Goal: Task Accomplishment & Management: Manage account settings

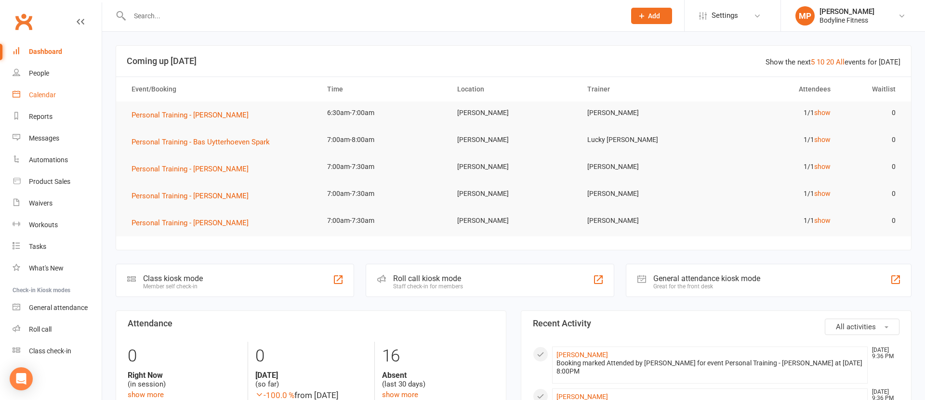
click at [21, 92] on link "Calendar" at bounding box center [57, 95] width 89 height 22
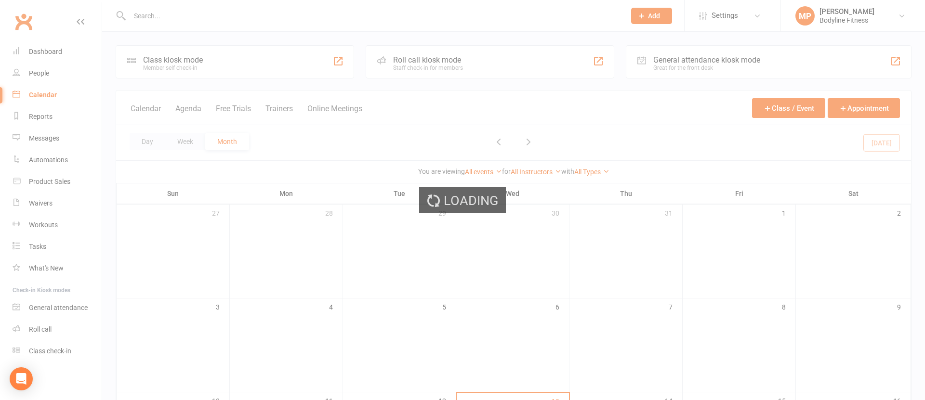
click at [274, 110] on div "Loading" at bounding box center [462, 200] width 925 height 400
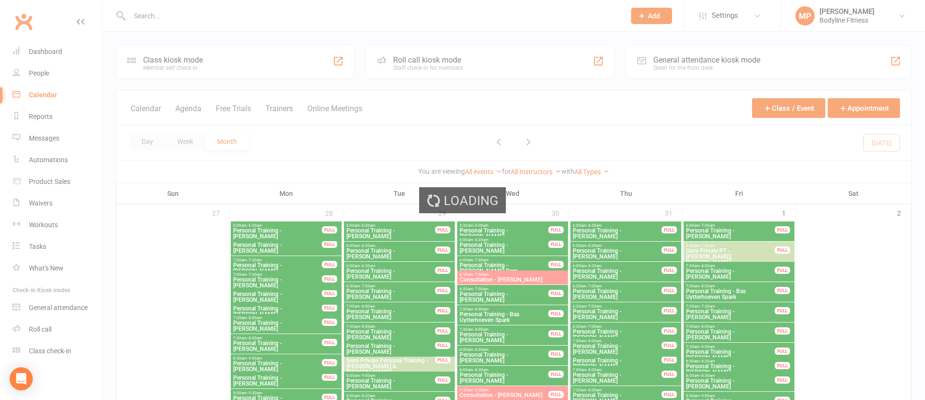
click at [274, 110] on div "Loading" at bounding box center [462, 200] width 925 height 400
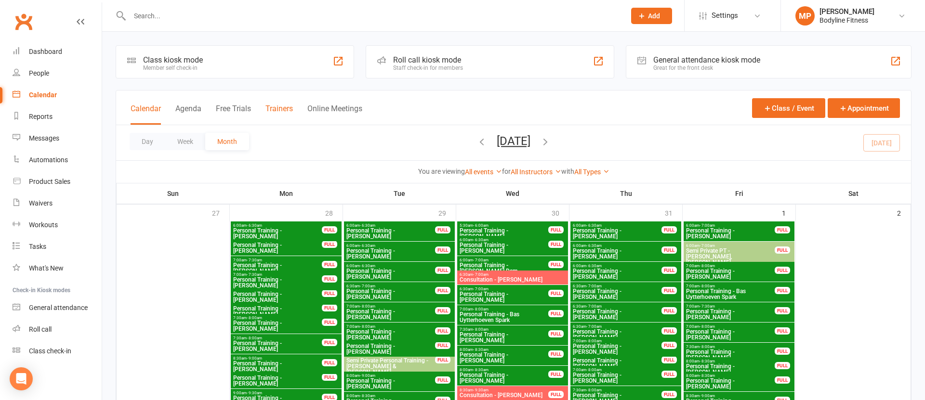
click at [277, 109] on button "Trainers" at bounding box center [278, 114] width 27 height 21
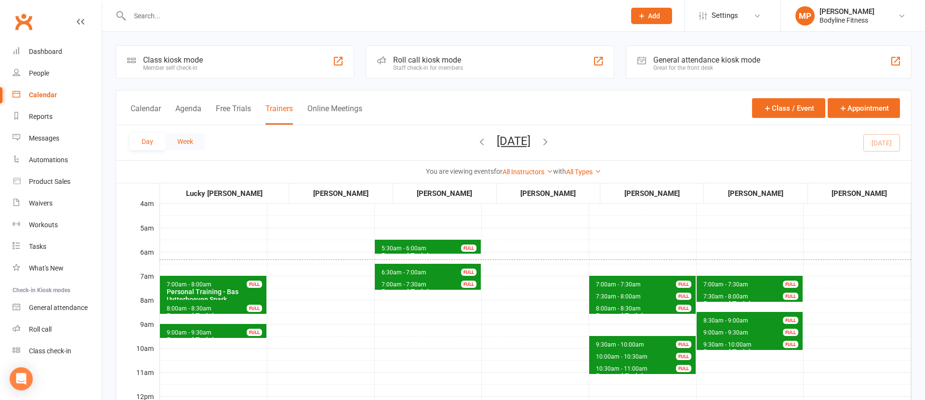
click at [184, 140] on button "Week" at bounding box center [185, 141] width 40 height 17
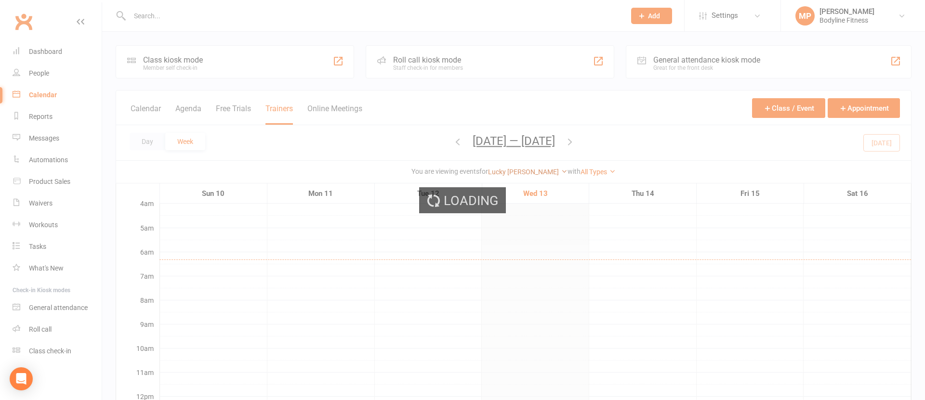
click at [524, 169] on link "Lucky [PERSON_NAME]" at bounding box center [527, 172] width 79 height 8
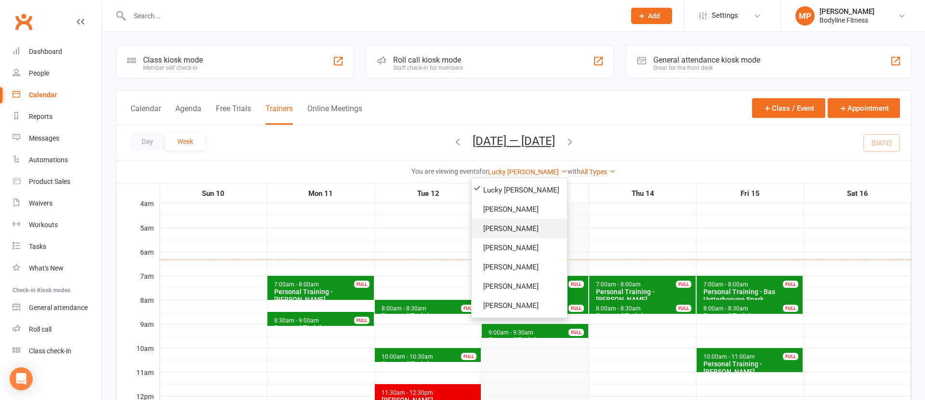
click at [514, 227] on link "[PERSON_NAME]" at bounding box center [518, 228] width 95 height 19
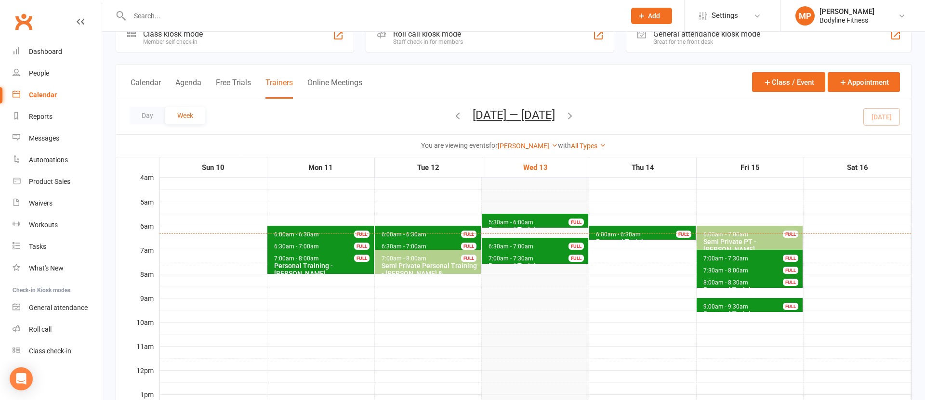
scroll to position [62, 0]
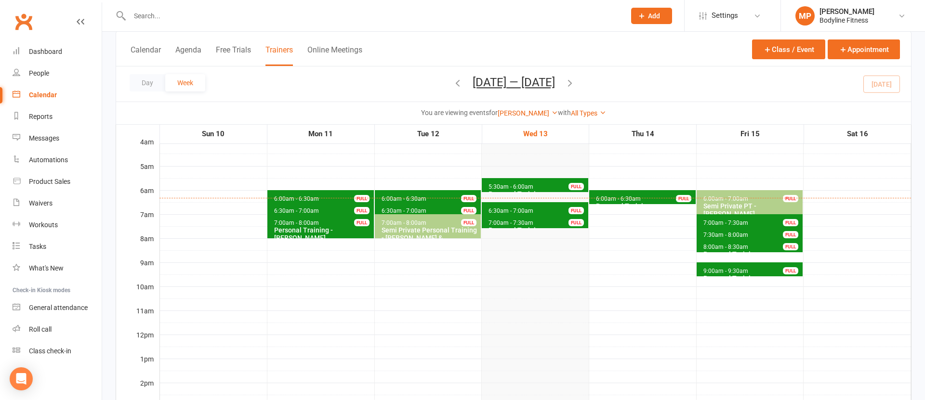
click at [508, 182] on span "5:30am - 6:00am Personal Training - [PERSON_NAME] FULL" at bounding box center [535, 185] width 106 height 14
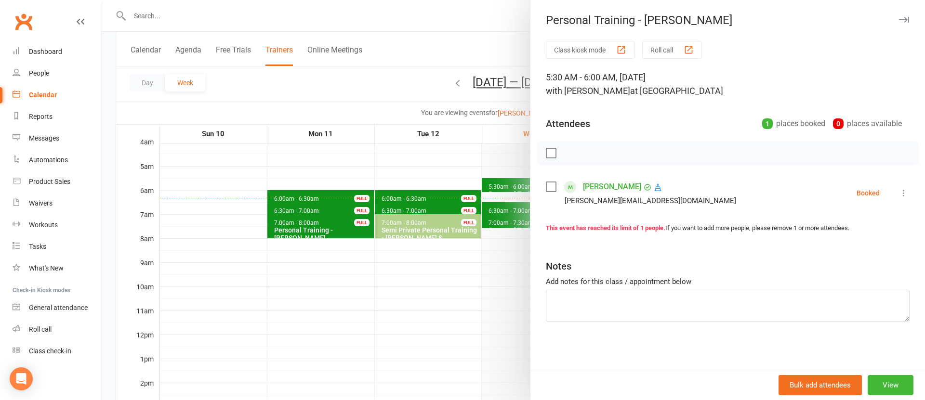
click at [441, 170] on div at bounding box center [513, 200] width 822 height 400
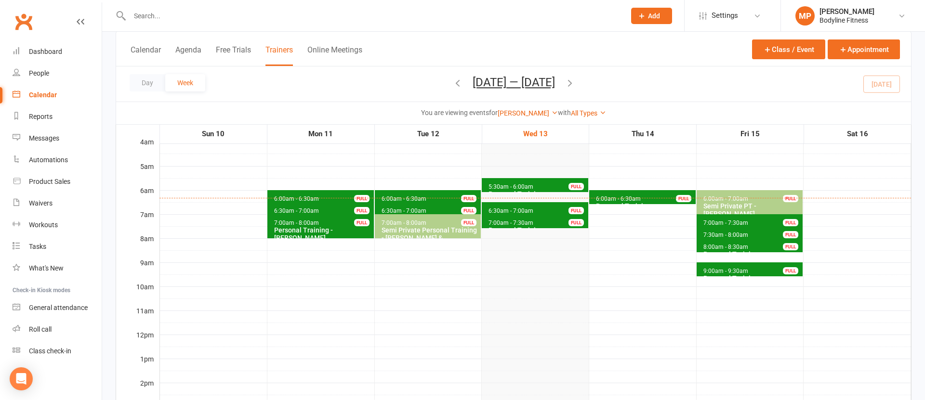
click at [518, 185] on span "5:30am - 6:00am" at bounding box center [511, 186] width 46 height 7
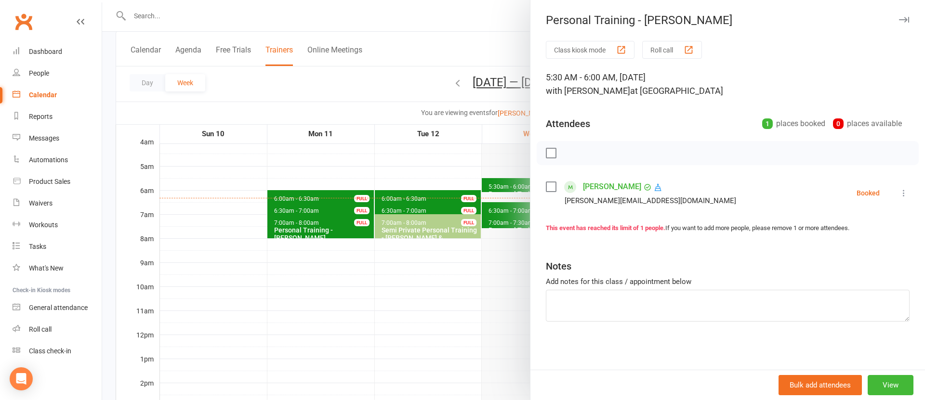
click at [469, 170] on div at bounding box center [513, 200] width 822 height 400
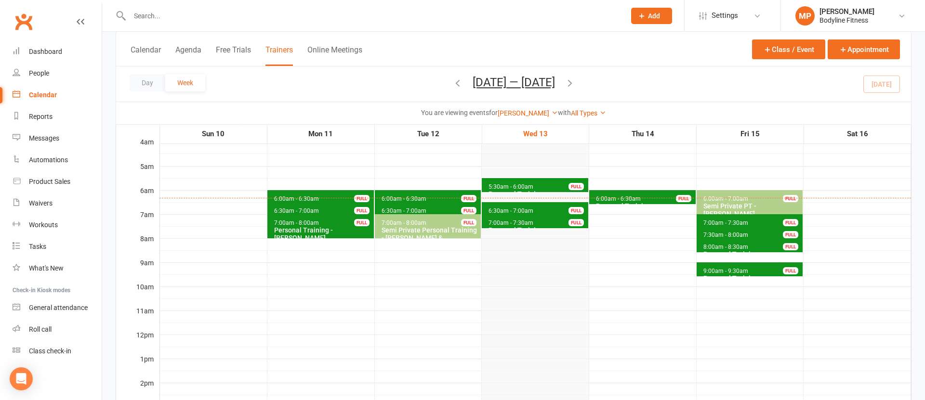
click at [520, 209] on span "6:30am - 7:00am" at bounding box center [511, 211] width 46 height 7
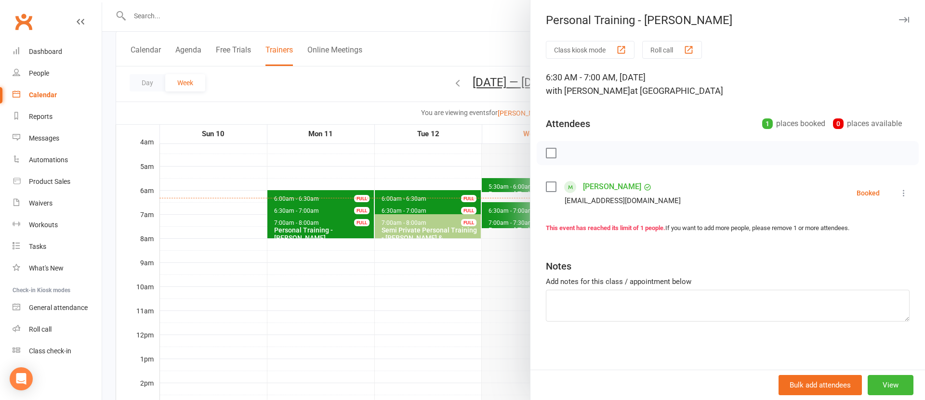
click at [428, 177] on div at bounding box center [513, 200] width 822 height 400
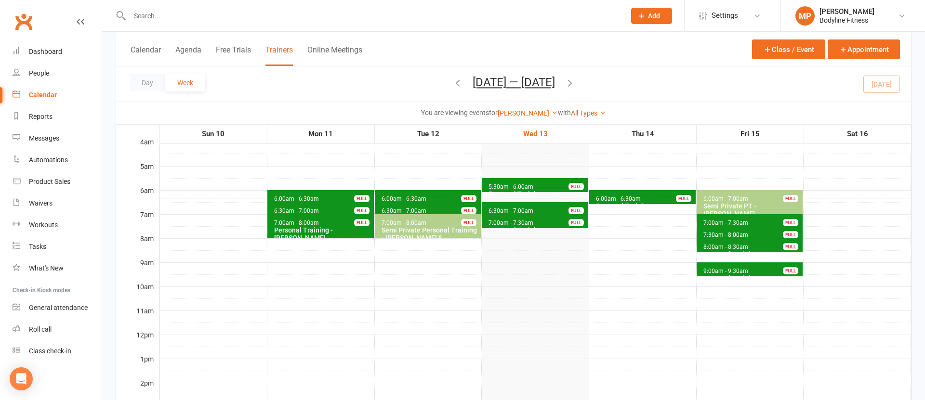
click at [511, 223] on span "7:00am - 7:30am" at bounding box center [511, 223] width 46 height 7
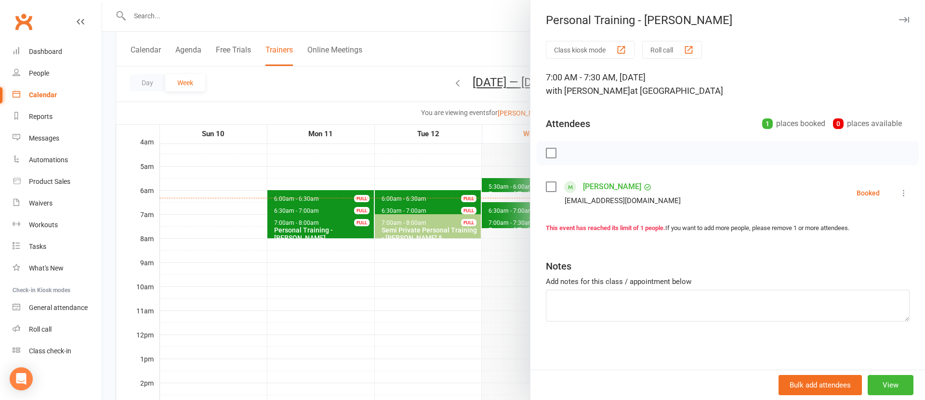
click at [460, 189] on div at bounding box center [513, 200] width 822 height 400
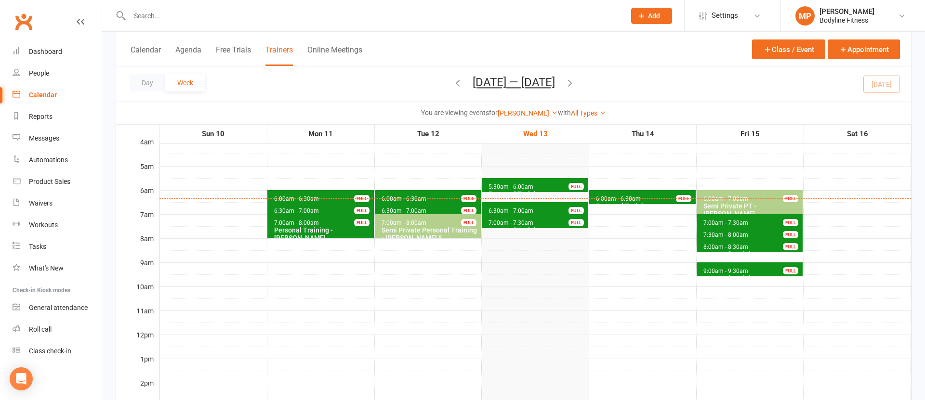
click at [508, 205] on span "6:30am - 7:00am Personal Training - [PERSON_NAME] FULL" at bounding box center [535, 209] width 106 height 14
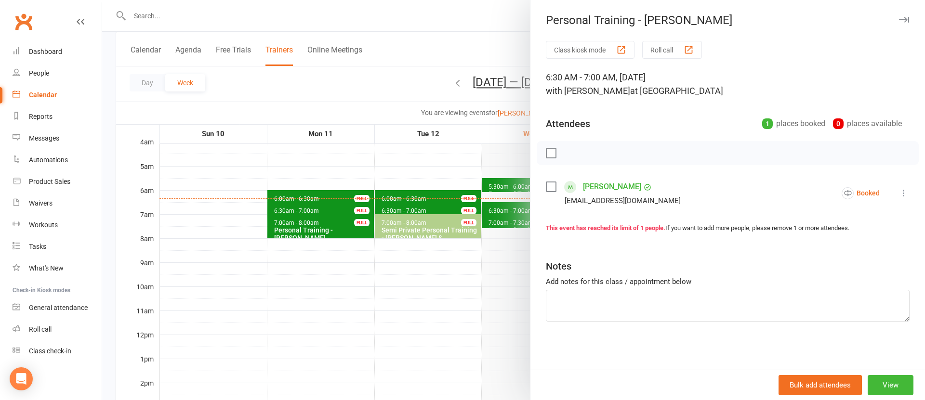
click at [446, 187] on div at bounding box center [513, 200] width 822 height 400
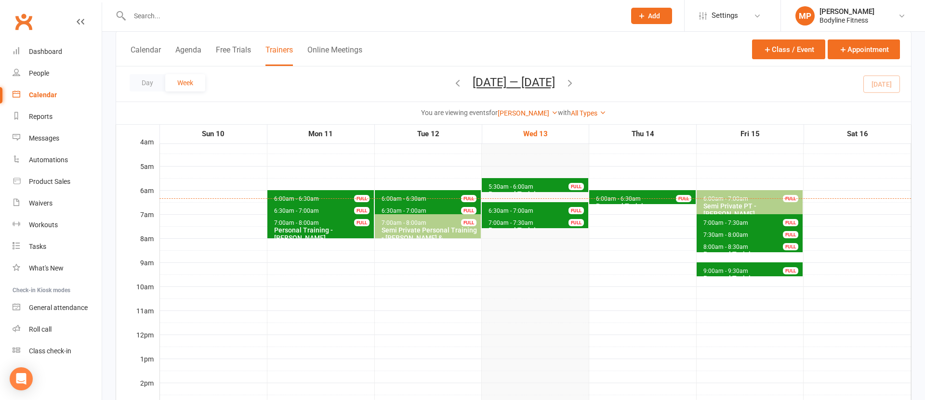
click at [500, 222] on span "7:00am - 7:30am" at bounding box center [511, 223] width 46 height 7
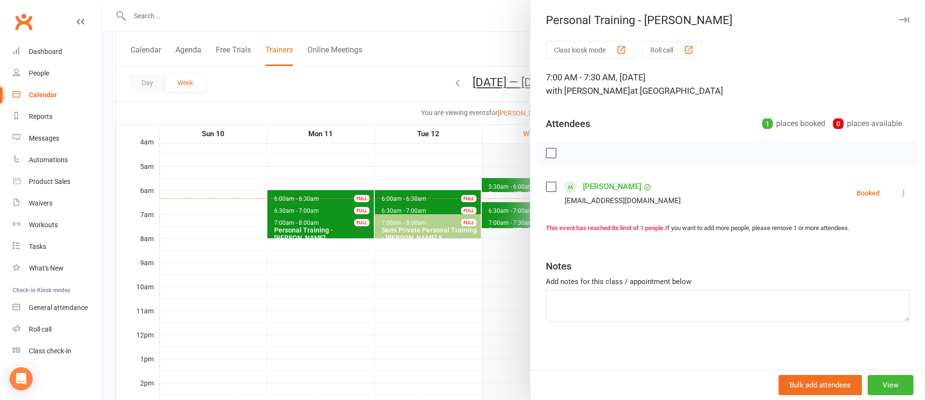
click at [433, 191] on div at bounding box center [513, 200] width 822 height 400
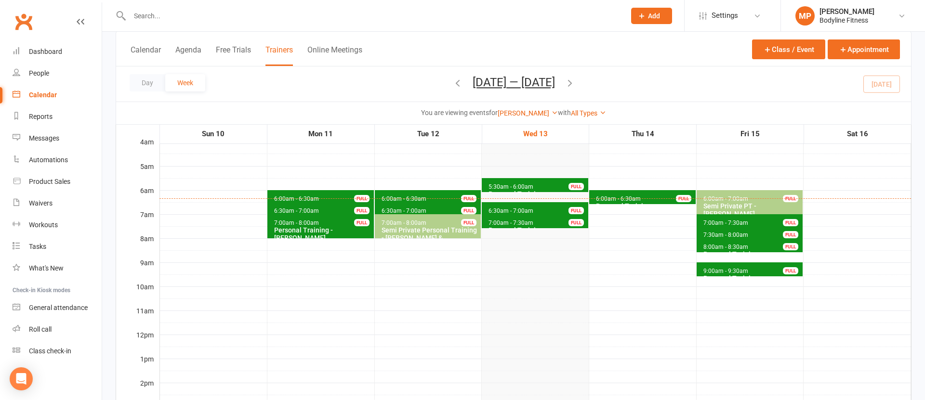
click at [541, 181] on span "5:30am - 6:00am Personal Training - [PERSON_NAME] FULL" at bounding box center [535, 185] width 106 height 14
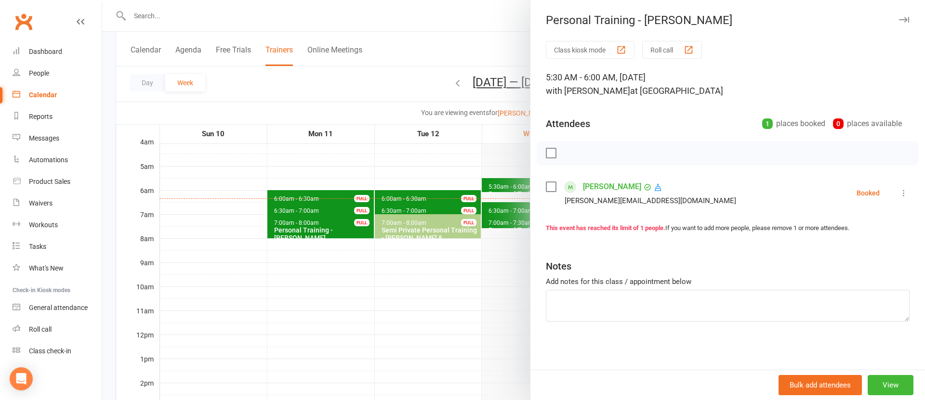
click at [901, 193] on icon at bounding box center [904, 193] width 10 height 10
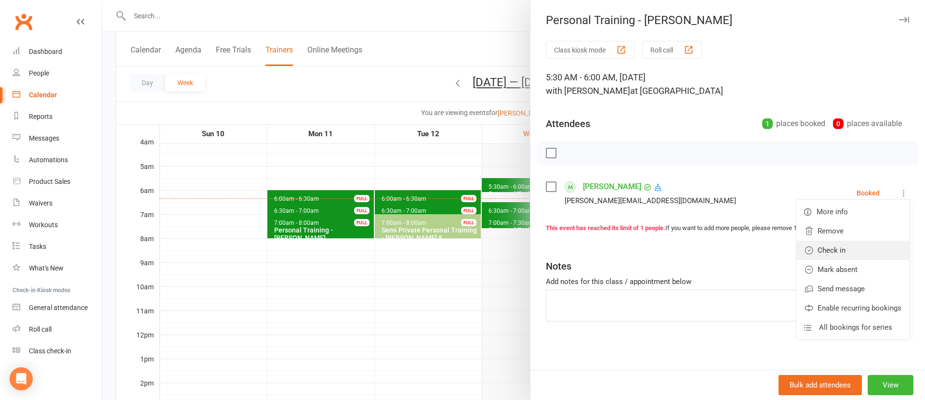
click at [847, 254] on link "Check in" at bounding box center [852, 250] width 113 height 19
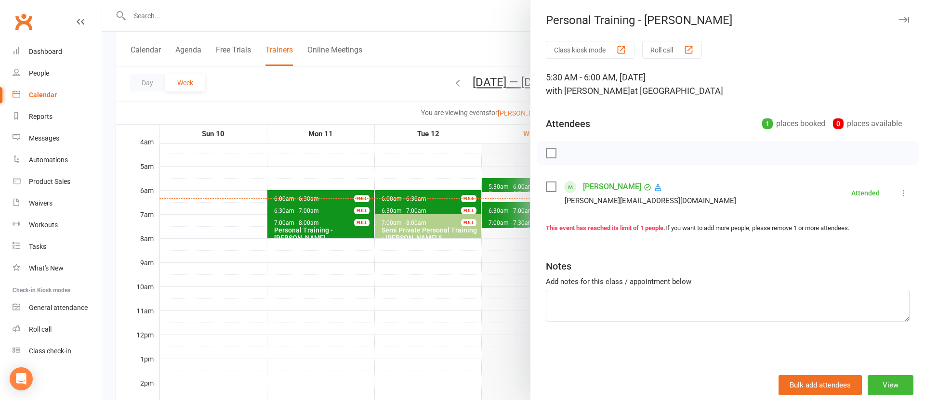
drag, startPoint x: 422, startPoint y: 210, endPoint x: 430, endPoint y: 209, distance: 7.4
click at [422, 210] on div at bounding box center [513, 200] width 822 height 400
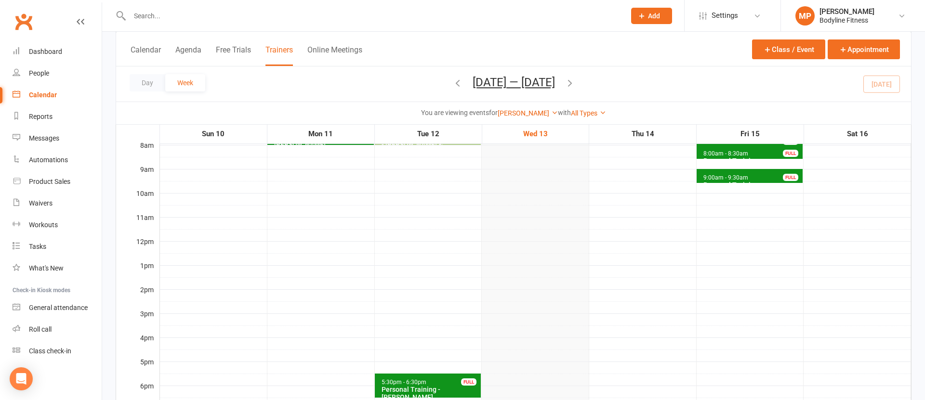
scroll to position [28, 0]
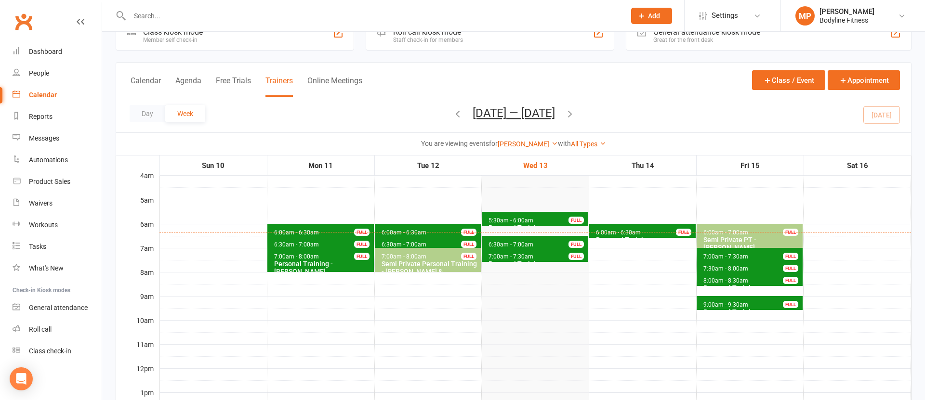
click at [625, 229] on span "6:00am - 6:30am" at bounding box center [618, 232] width 46 height 7
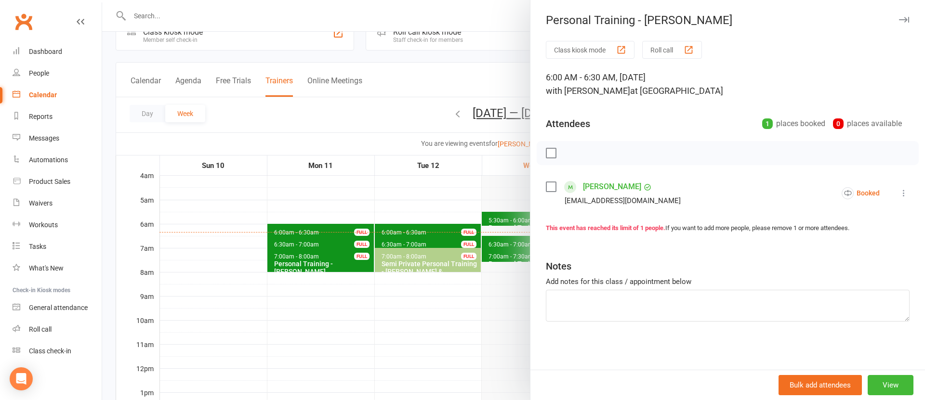
click at [473, 203] on div at bounding box center [513, 200] width 822 height 400
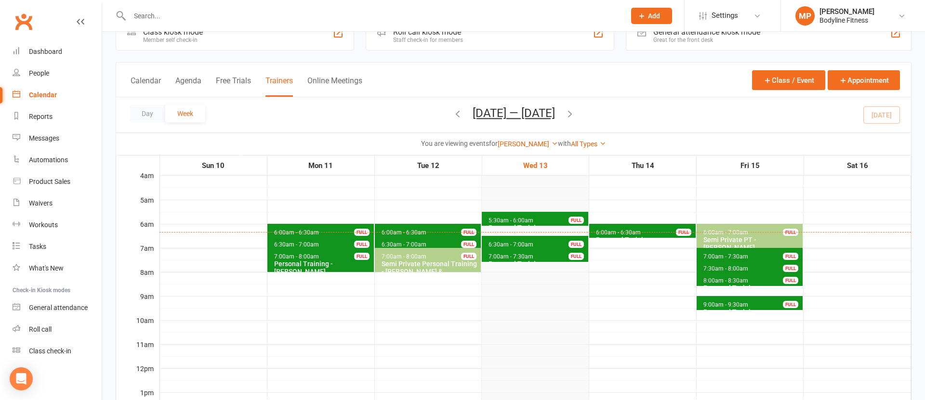
click at [536, 243] on span "6:30am - 7:00am Personal Training - [PERSON_NAME] FULL" at bounding box center [535, 243] width 106 height 14
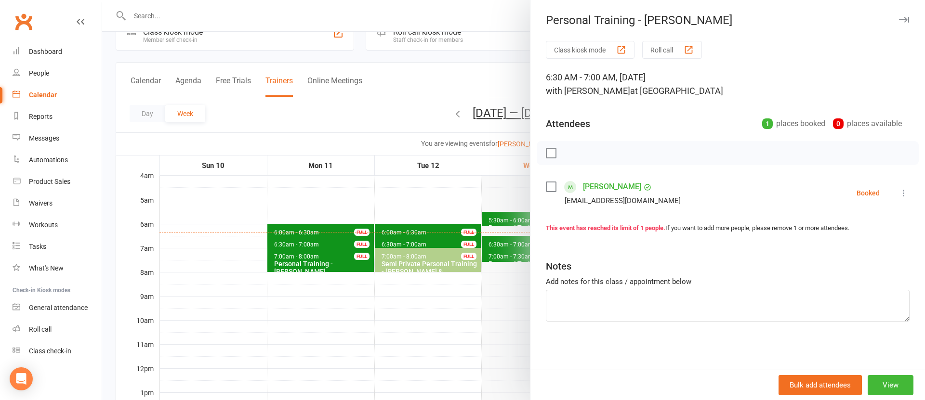
click at [433, 220] on div at bounding box center [513, 200] width 822 height 400
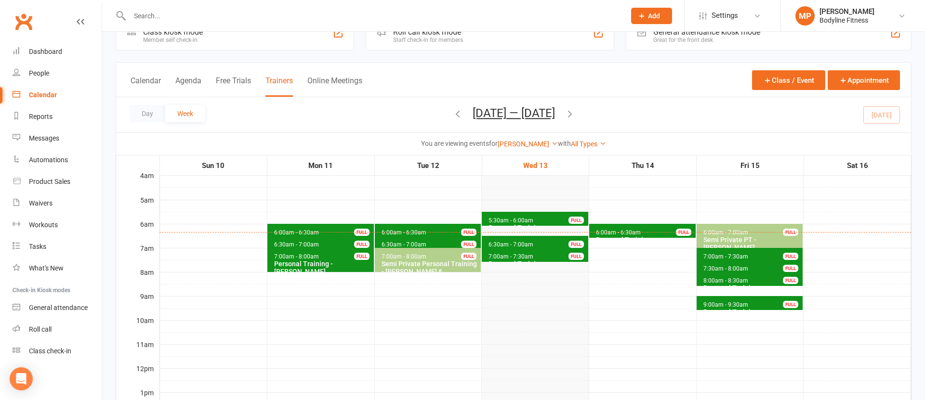
click at [524, 259] on span "7:00am - 7:30am" at bounding box center [511, 256] width 46 height 7
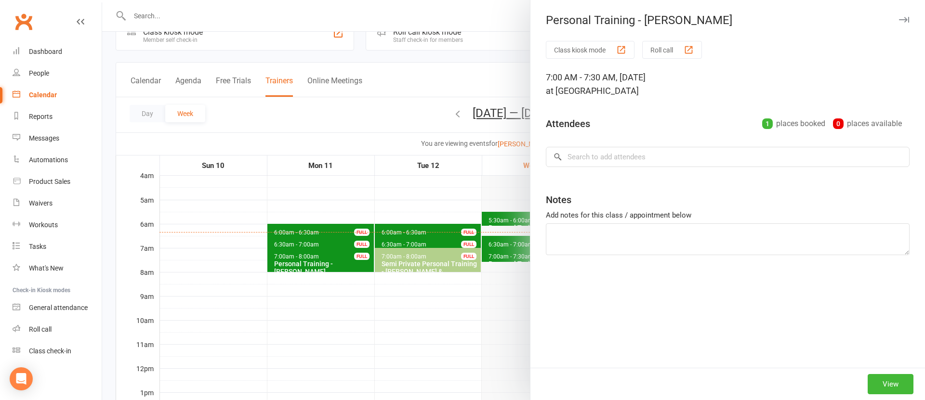
click at [461, 209] on div at bounding box center [513, 200] width 822 height 400
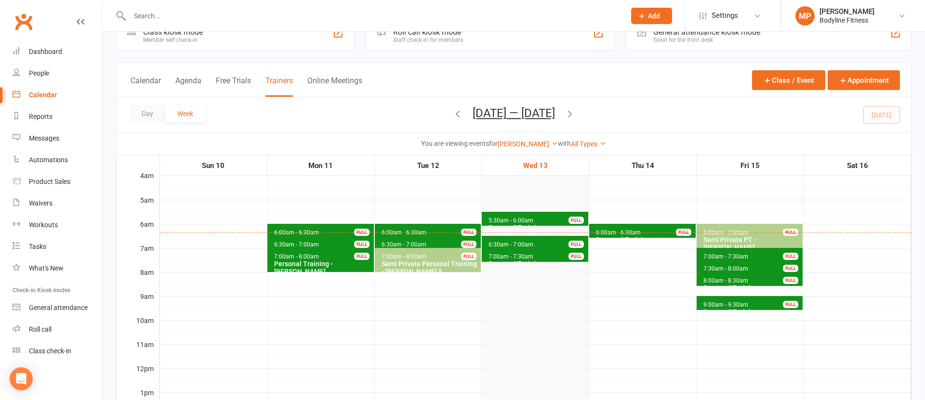
click at [507, 241] on span "6:30am - 7:00am Personal Training - [PERSON_NAME] FULL" at bounding box center [535, 243] width 106 height 14
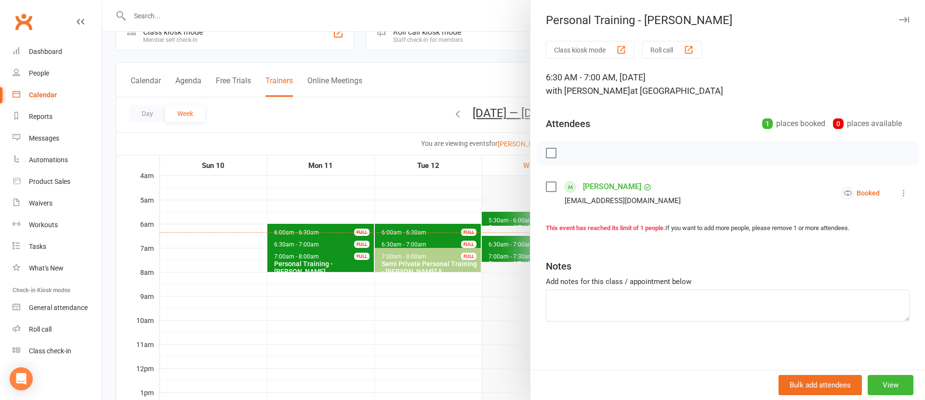
click at [362, 191] on div at bounding box center [513, 200] width 822 height 400
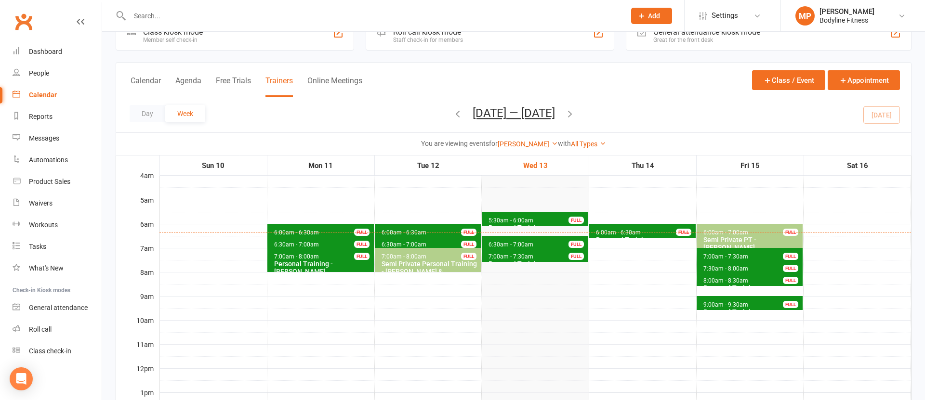
click at [628, 229] on span "6:00am - 6:30am" at bounding box center [618, 232] width 46 height 7
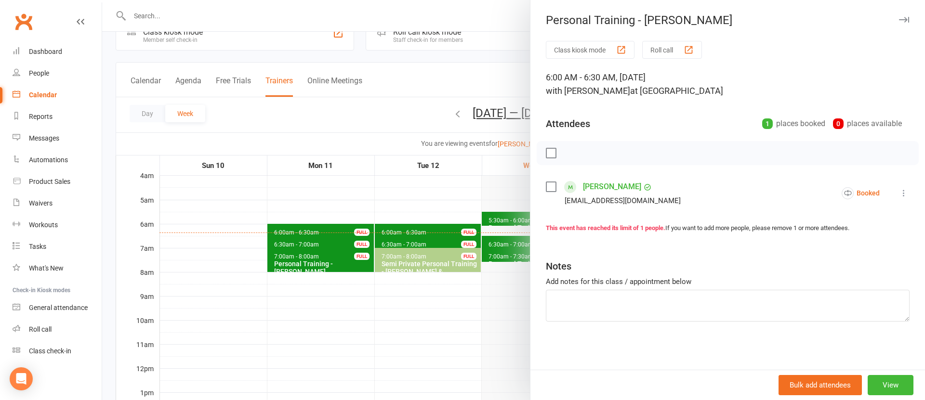
click at [419, 215] on div at bounding box center [513, 200] width 822 height 400
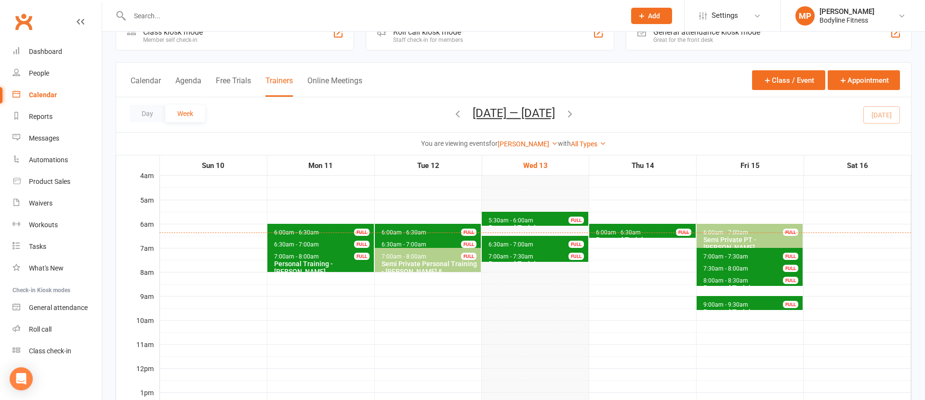
click at [626, 228] on span "6:00am - 6:30am Personal Training - [PERSON_NAME] FULL" at bounding box center [642, 231] width 106 height 14
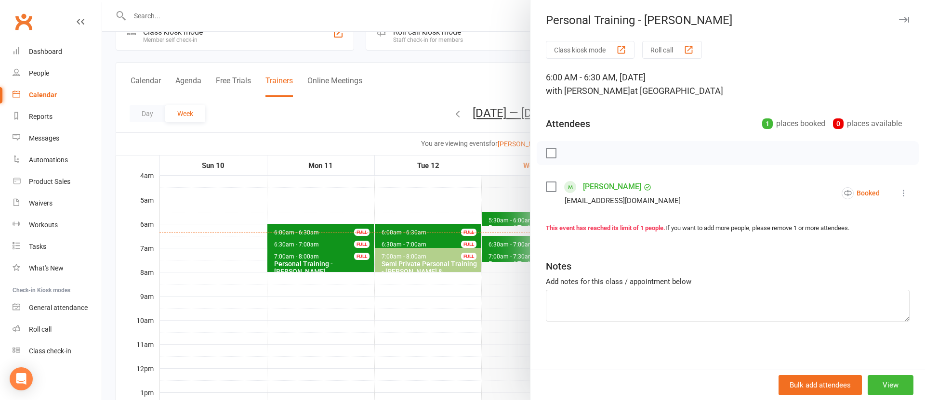
click at [456, 192] on div at bounding box center [513, 200] width 822 height 400
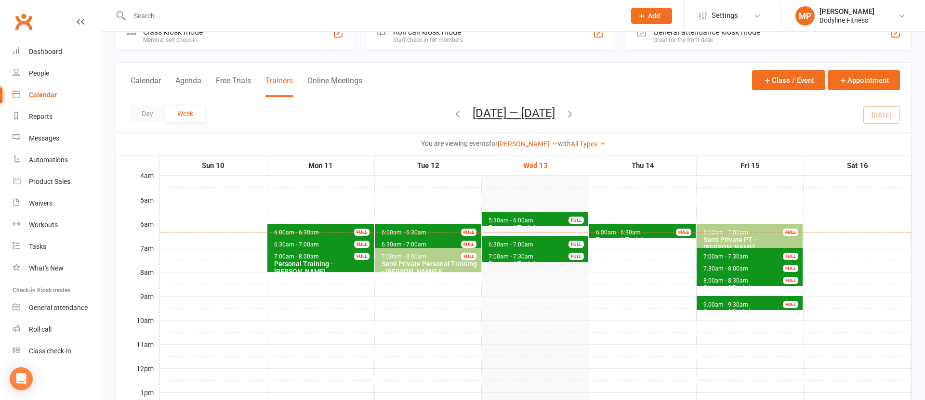
click at [613, 231] on span "6:00am - 6:30am" at bounding box center [618, 232] width 46 height 7
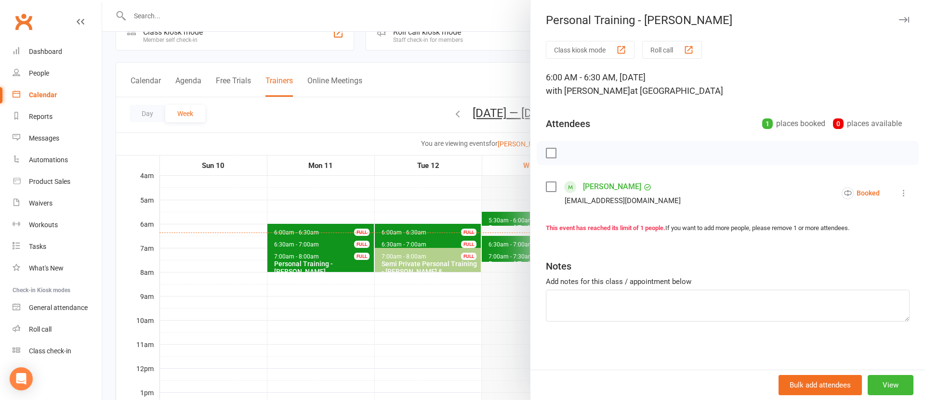
click at [469, 210] on div at bounding box center [513, 200] width 822 height 400
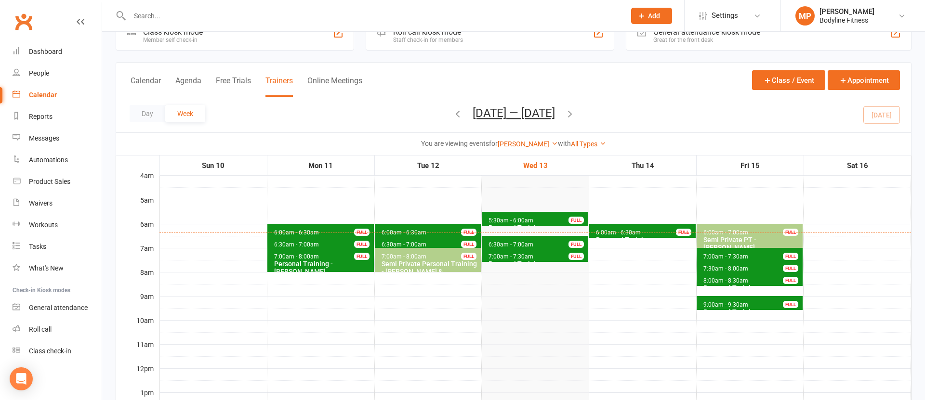
click at [723, 254] on span "7:00am - 7:30am" at bounding box center [726, 256] width 46 height 7
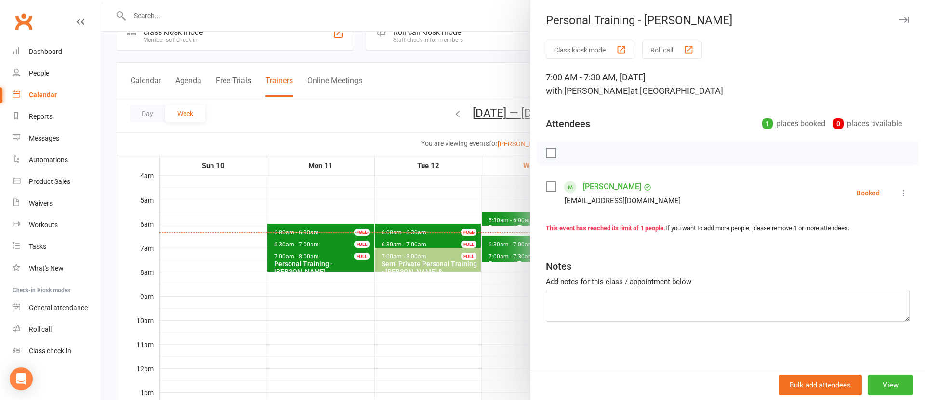
click at [254, 226] on div at bounding box center [513, 200] width 822 height 400
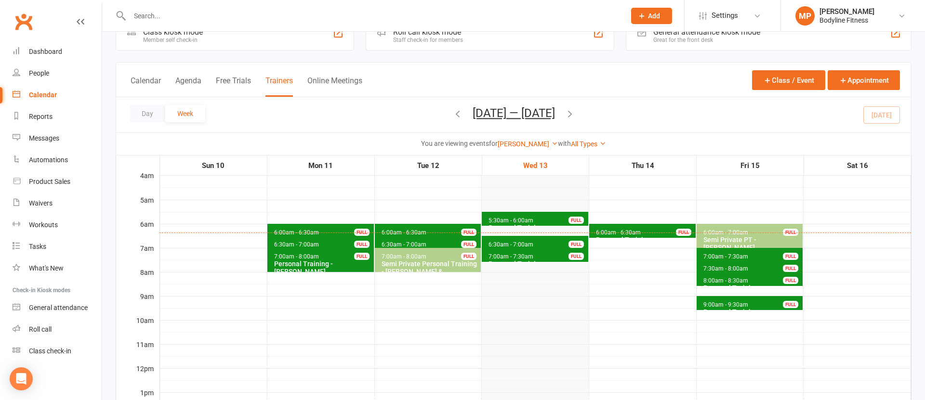
click at [724, 267] on span "7:30am - 8:00am" at bounding box center [726, 268] width 46 height 7
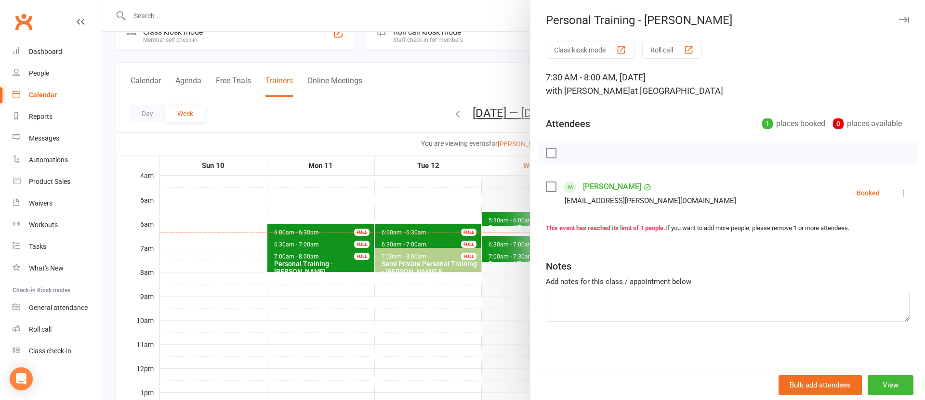
click at [308, 230] on div at bounding box center [513, 200] width 822 height 400
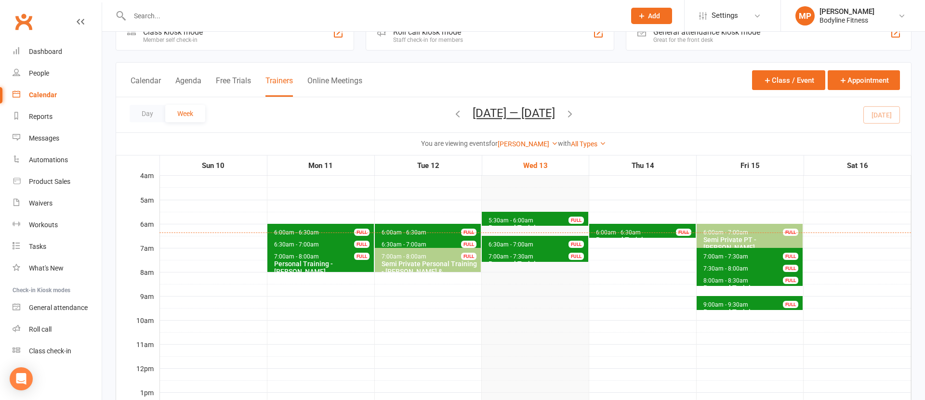
click at [735, 281] on span "8:00am - 8:30am" at bounding box center [726, 280] width 46 height 7
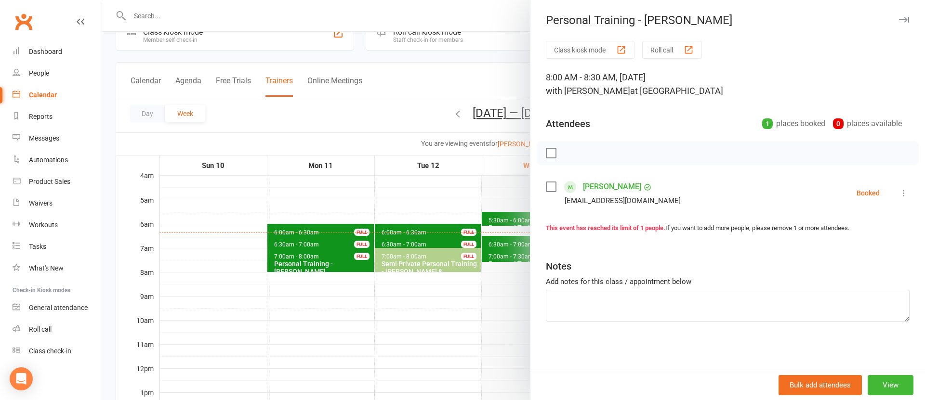
click at [436, 277] on div at bounding box center [513, 200] width 822 height 400
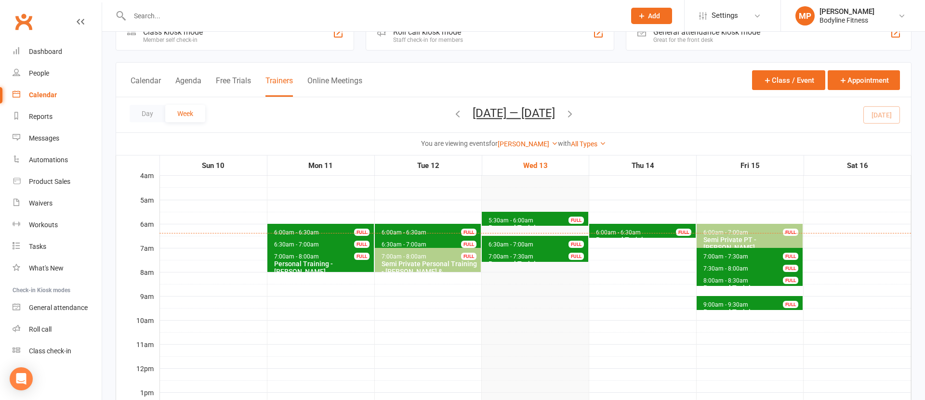
scroll to position [0, 0]
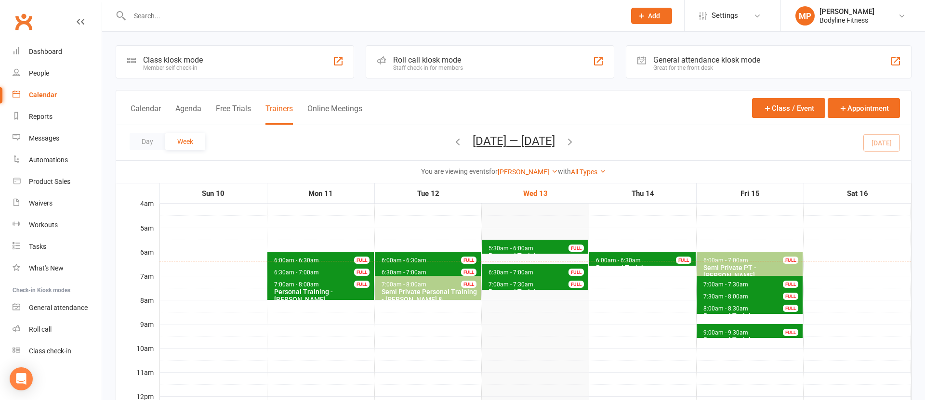
click at [575, 140] on icon "button" at bounding box center [569, 141] width 11 height 11
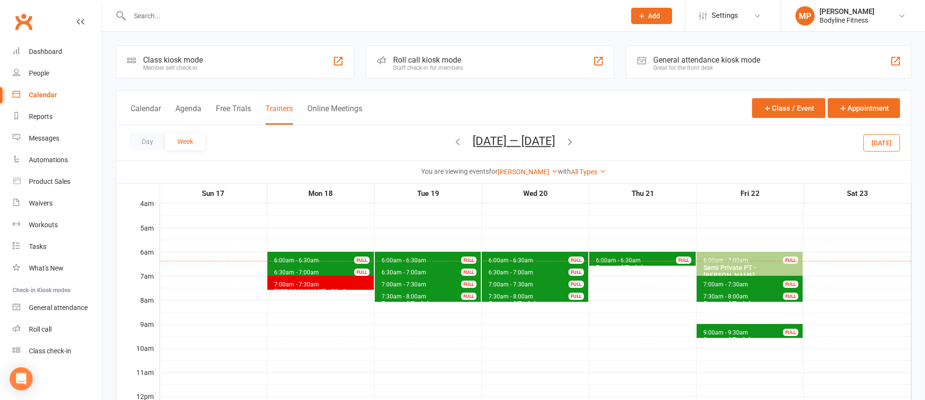
click at [720, 297] on span "7:30am - 8:00am" at bounding box center [726, 296] width 46 height 7
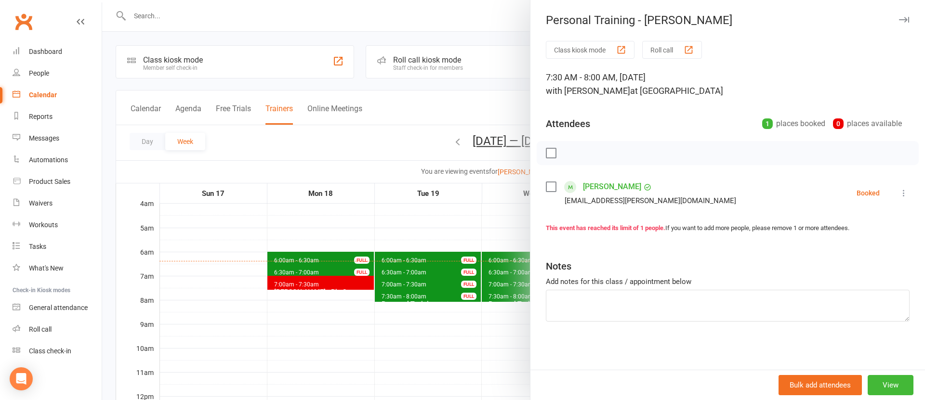
drag, startPoint x: 456, startPoint y: 318, endPoint x: 432, endPoint y: 317, distance: 23.1
click at [456, 318] on div at bounding box center [513, 200] width 822 height 400
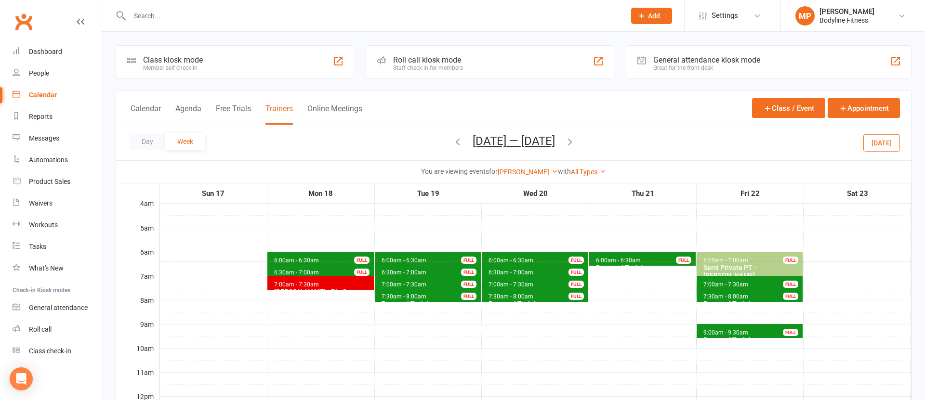
click at [452, 143] on icon "button" at bounding box center [457, 141] width 11 height 11
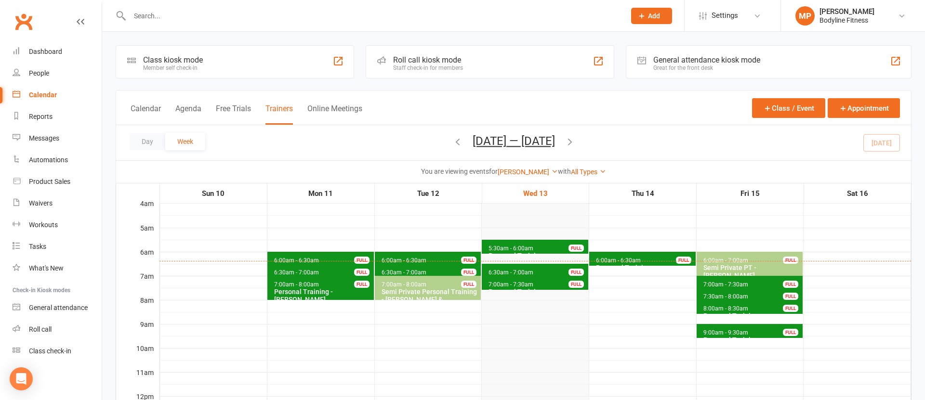
click at [632, 259] on span "6:00am - 6:30am" at bounding box center [618, 260] width 46 height 7
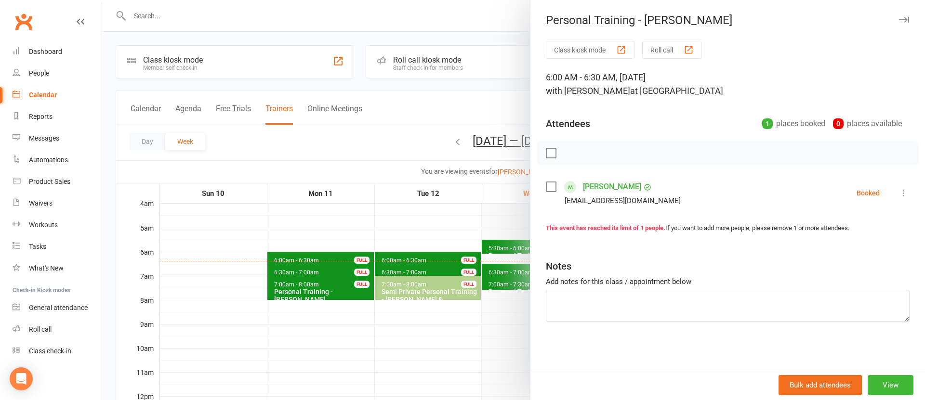
click at [457, 231] on div at bounding box center [513, 200] width 822 height 400
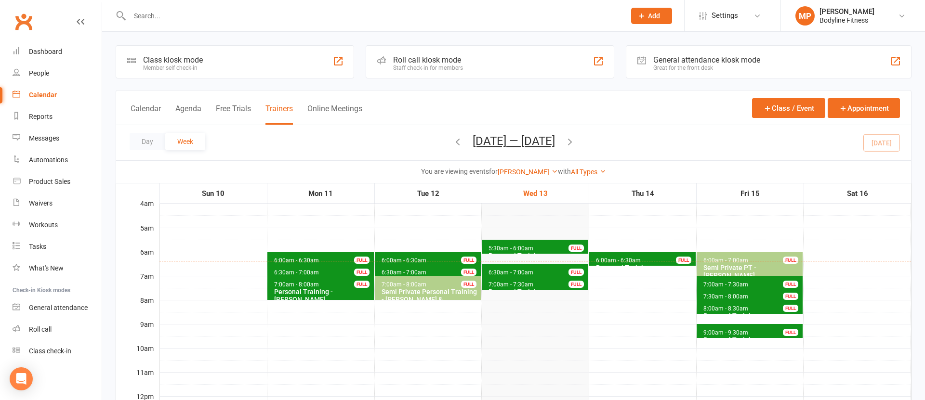
click at [716, 296] on span "7:30am - 8:00am" at bounding box center [726, 296] width 46 height 7
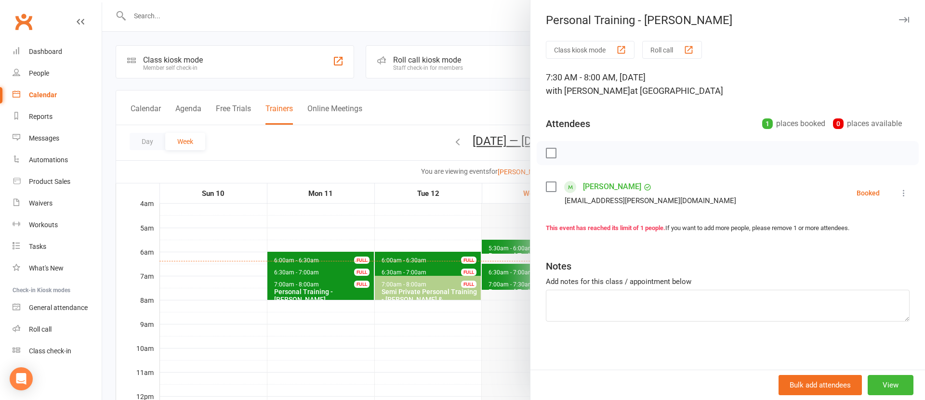
click at [439, 313] on div at bounding box center [513, 200] width 822 height 400
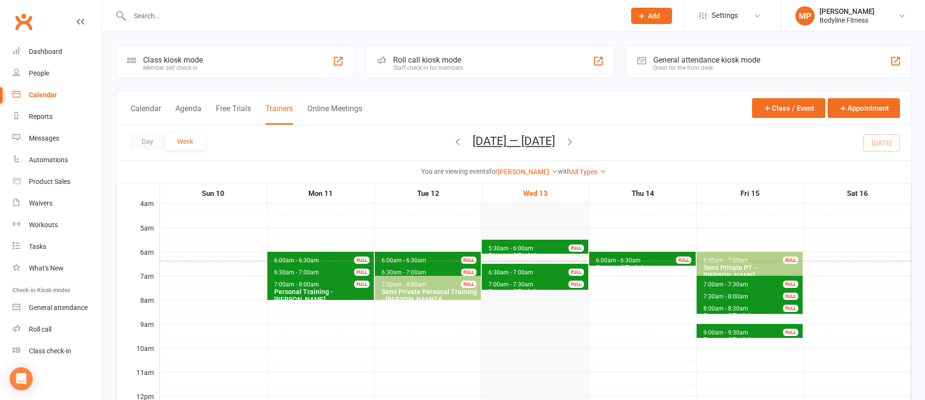
click at [708, 308] on span "8:00am - 8:30am" at bounding box center [726, 308] width 46 height 7
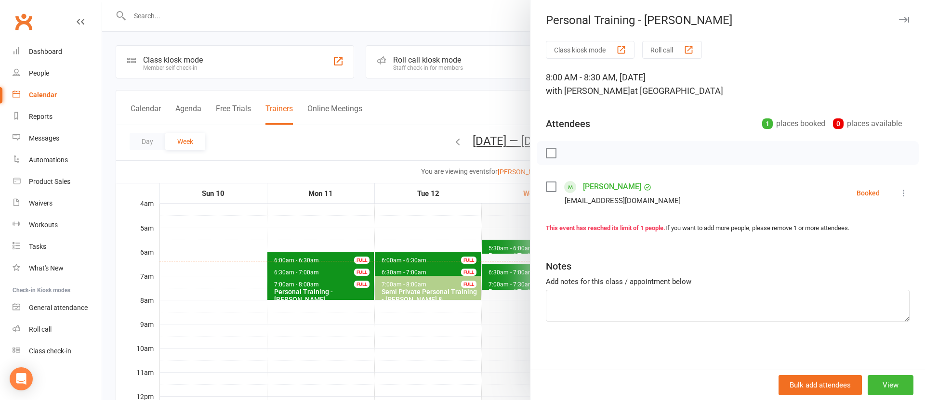
drag, startPoint x: 444, startPoint y: 317, endPoint x: 511, endPoint y: 319, distance: 67.0
click at [444, 317] on div at bounding box center [513, 200] width 822 height 400
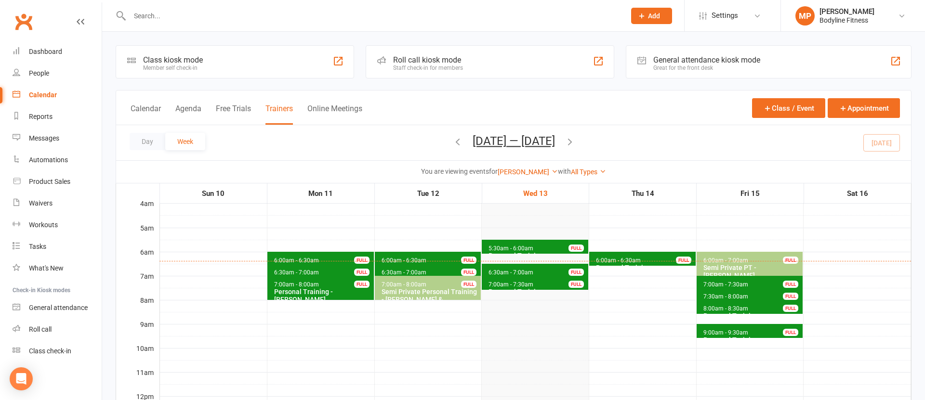
click at [736, 328] on span "9:00am - 9:30am Personal Training - [PERSON_NAME] FULL" at bounding box center [749, 331] width 106 height 14
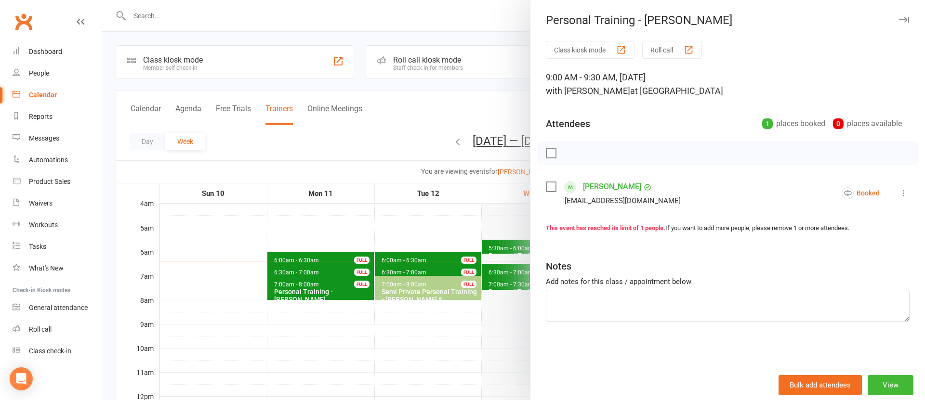
click at [424, 322] on div at bounding box center [513, 200] width 822 height 400
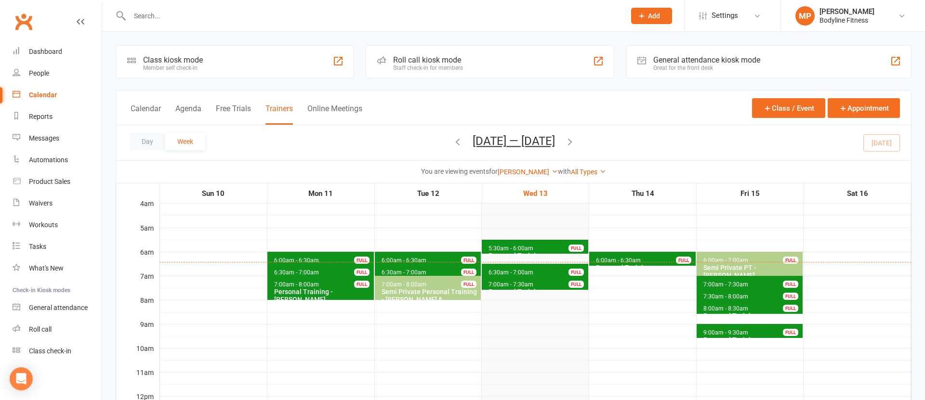
click at [337, 257] on span "6:00am - 6:30am Personal Training - [PERSON_NAME] FULL" at bounding box center [320, 259] width 106 height 14
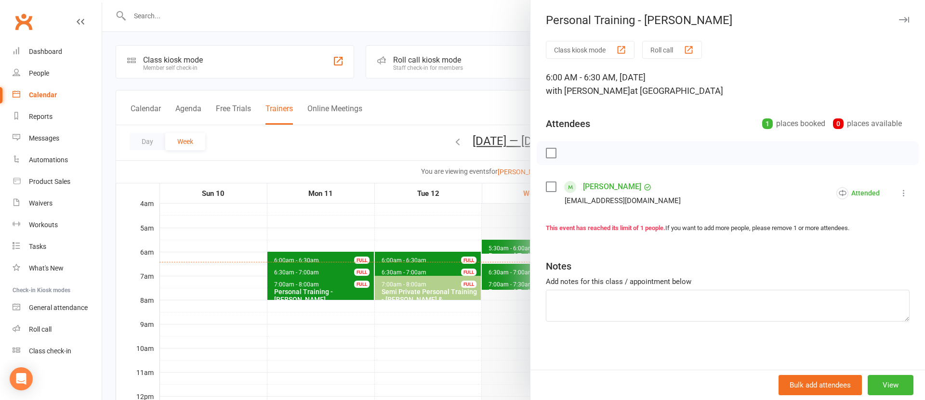
click at [318, 243] on div at bounding box center [513, 200] width 822 height 400
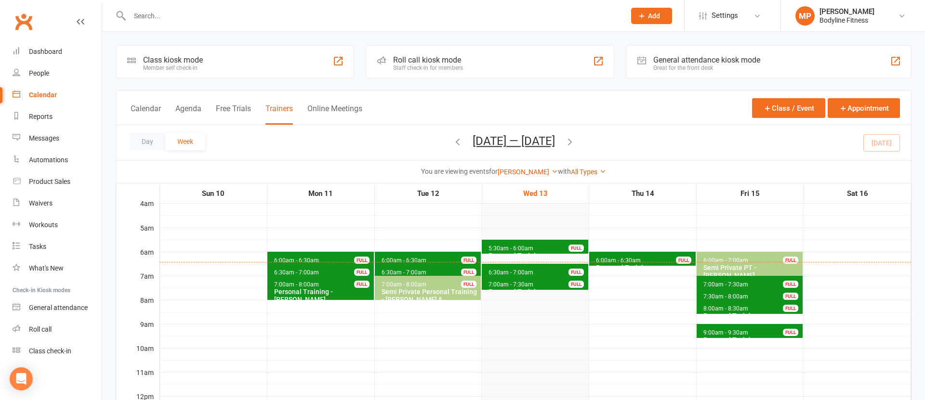
click at [319, 273] on span "6:30am - 7:00am Personal Training - [PERSON_NAME] FULL" at bounding box center [320, 271] width 106 height 14
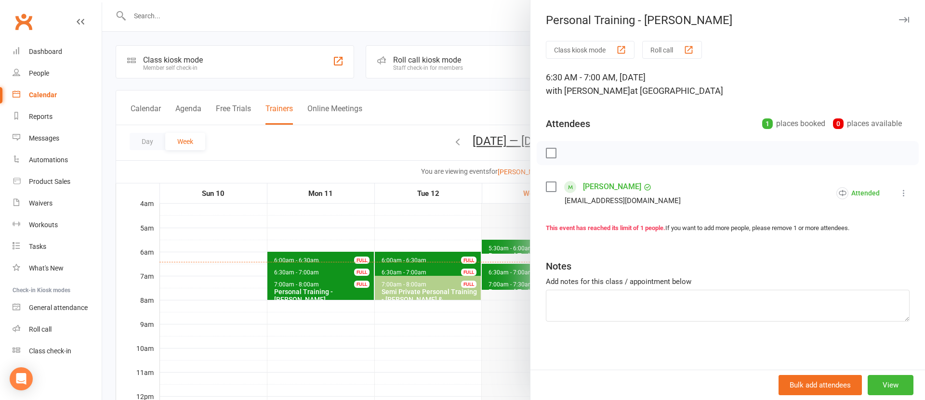
click at [310, 246] on div at bounding box center [513, 200] width 822 height 400
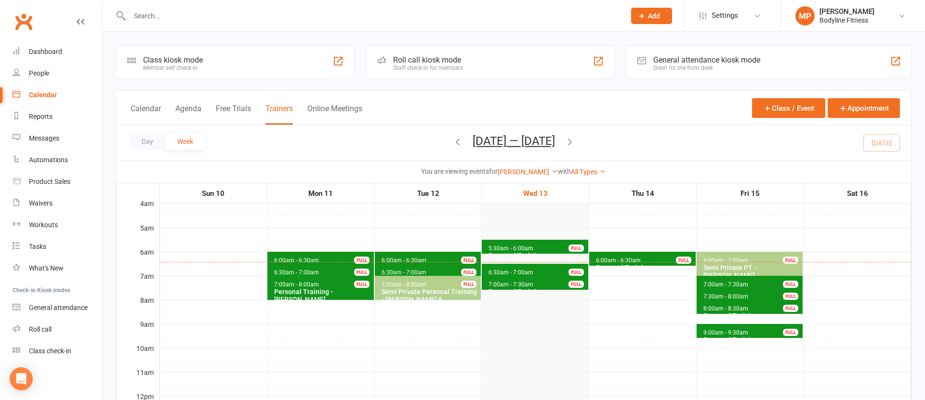
click at [313, 294] on div "Personal Training - [PERSON_NAME]" at bounding box center [323, 295] width 98 height 15
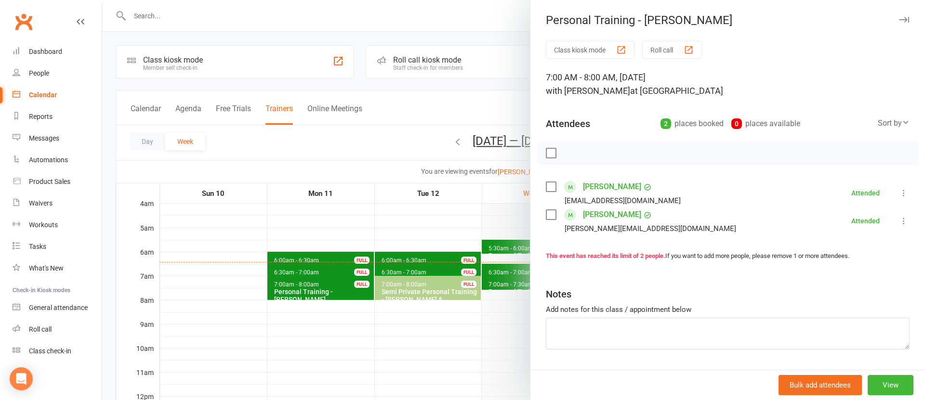
click at [296, 241] on div at bounding box center [513, 200] width 822 height 400
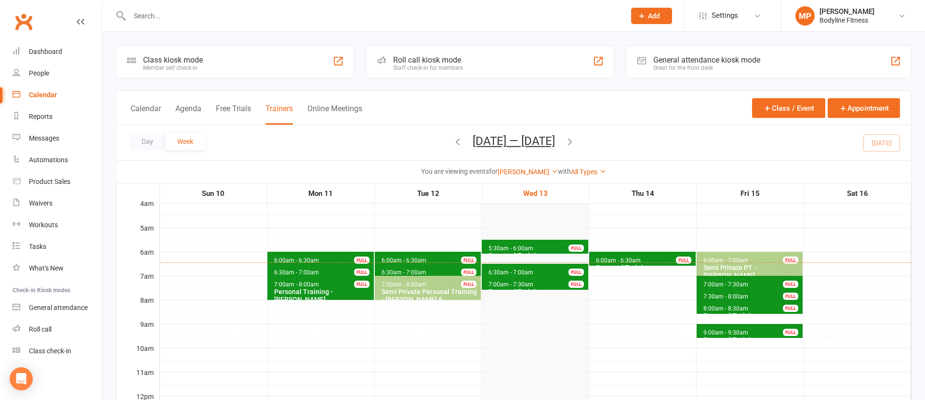
click at [638, 258] on span "6:00am - 6:30am" at bounding box center [618, 260] width 46 height 7
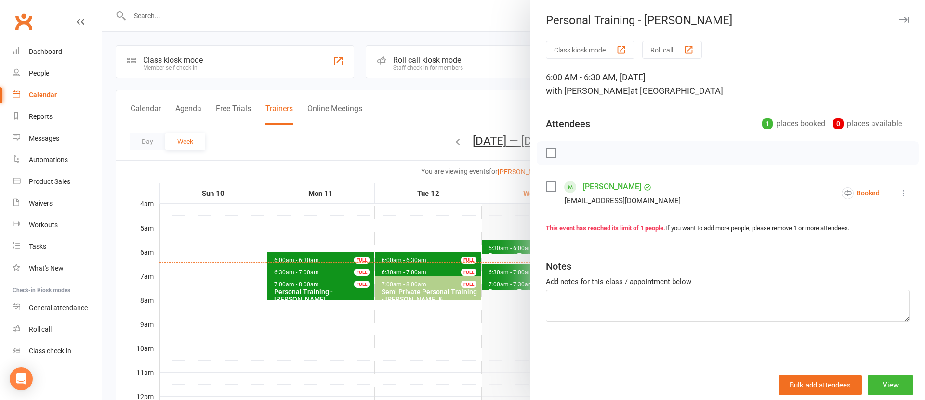
click at [427, 252] on div at bounding box center [513, 200] width 822 height 400
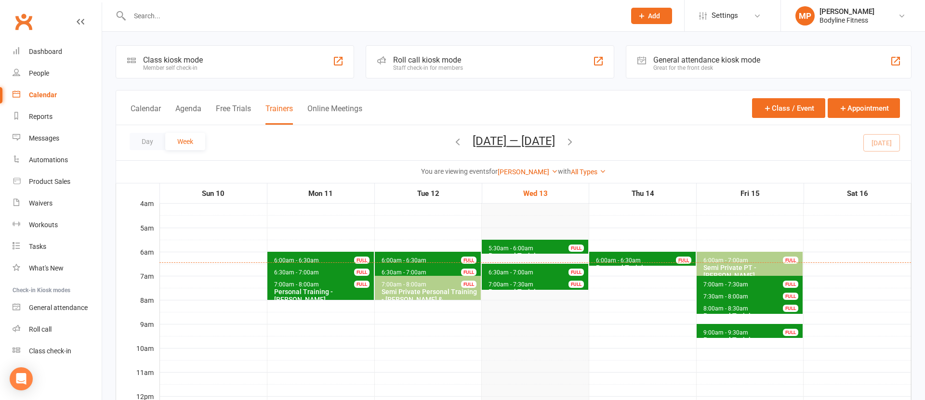
click at [734, 281] on span "7:00am - 7:30am" at bounding box center [726, 284] width 46 height 7
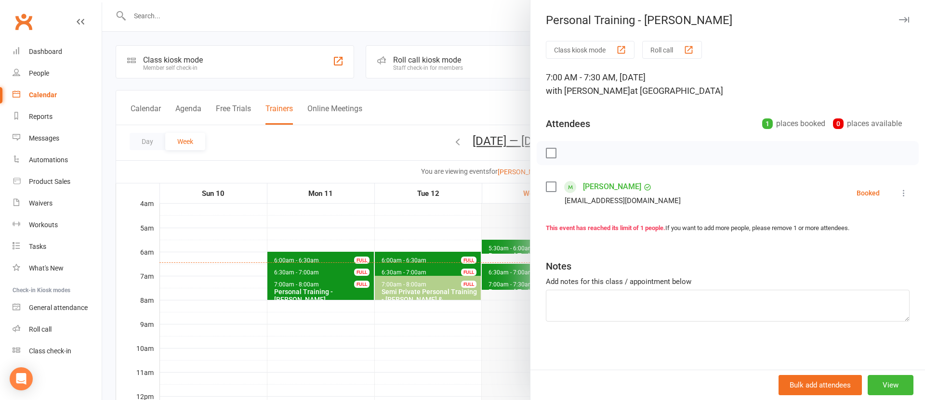
click at [536, 303] on div "Class kiosk mode Roll call 7:00 AM - 7:30 AM, [DATE] with [PERSON_NAME] at [GEO…" at bounding box center [727, 205] width 394 height 329
drag, startPoint x: 501, startPoint y: 306, endPoint x: 509, endPoint y: 307, distance: 8.7
click at [501, 306] on div at bounding box center [513, 200] width 822 height 400
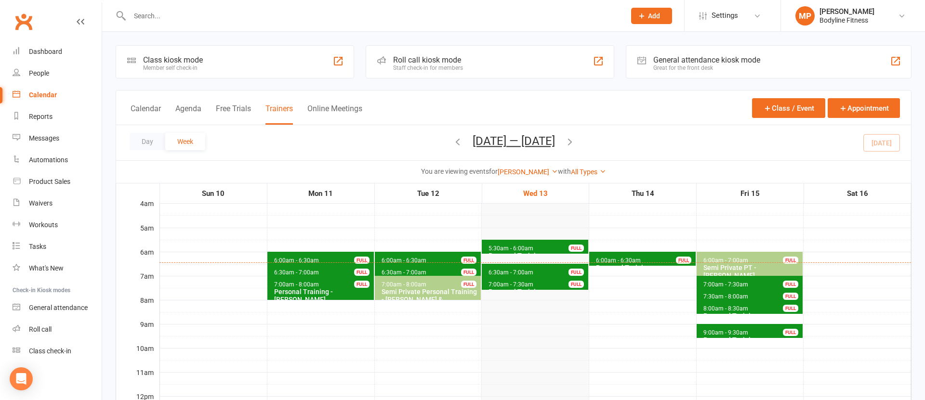
click at [739, 294] on span "7:30am - 8:00am" at bounding box center [726, 296] width 46 height 7
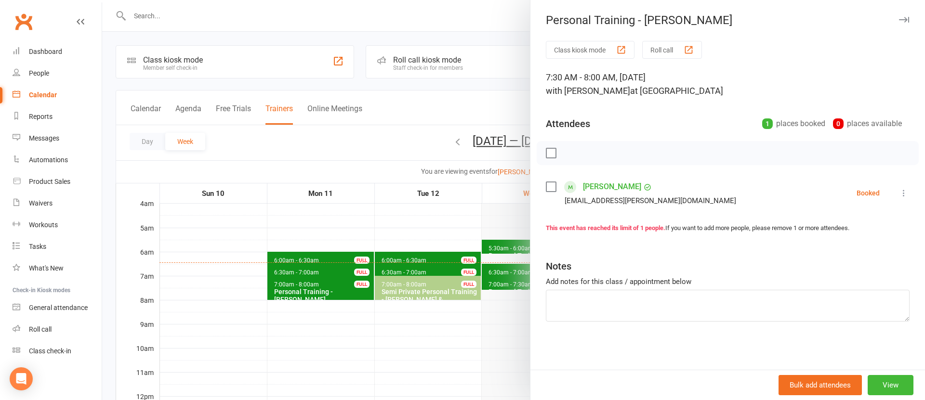
click at [417, 328] on div at bounding box center [513, 200] width 822 height 400
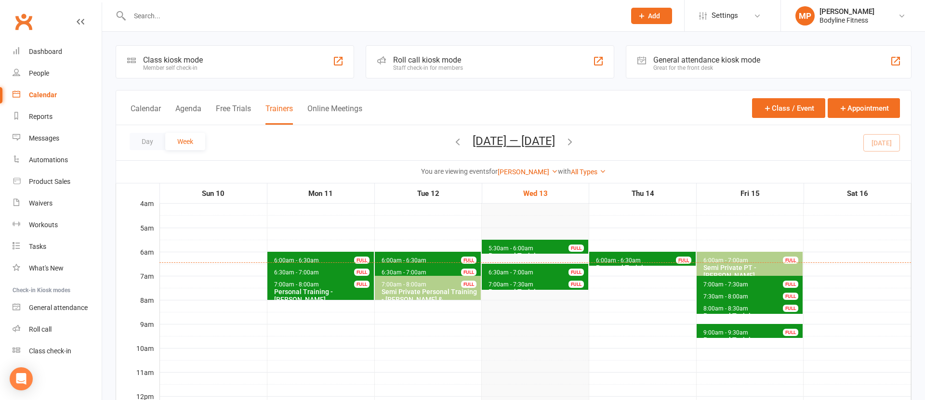
click at [730, 307] on span "8:00am - 8:30am" at bounding box center [726, 308] width 46 height 7
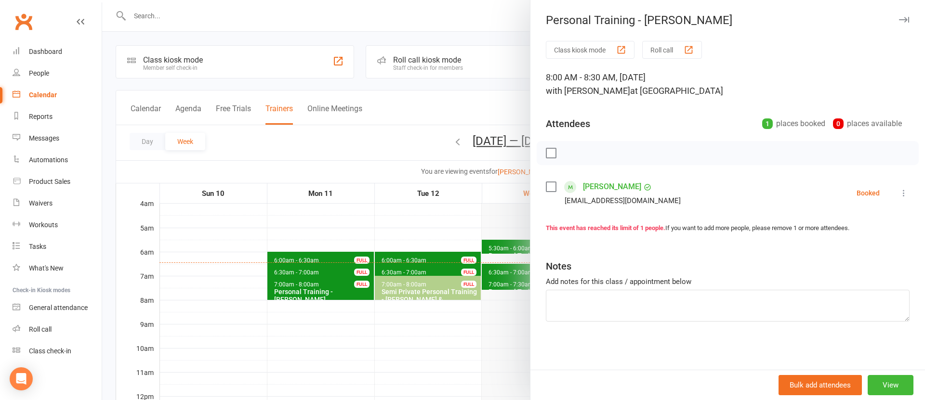
click at [428, 317] on div at bounding box center [513, 200] width 822 height 400
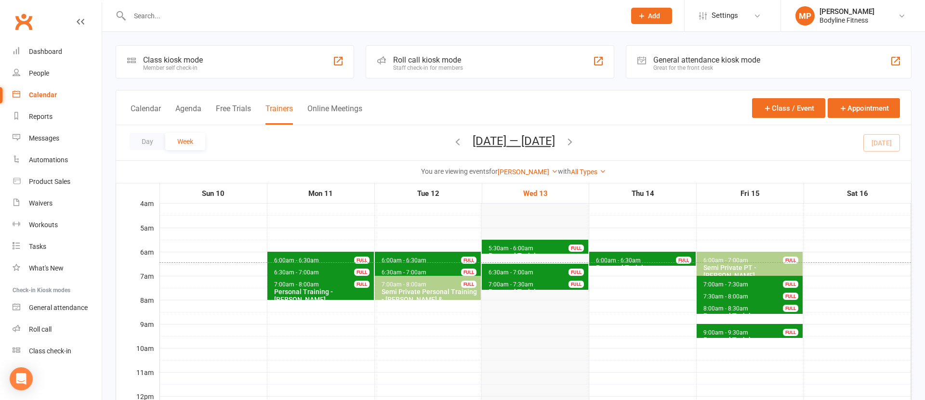
click at [732, 334] on span "9:00am - 9:30am" at bounding box center [726, 332] width 46 height 7
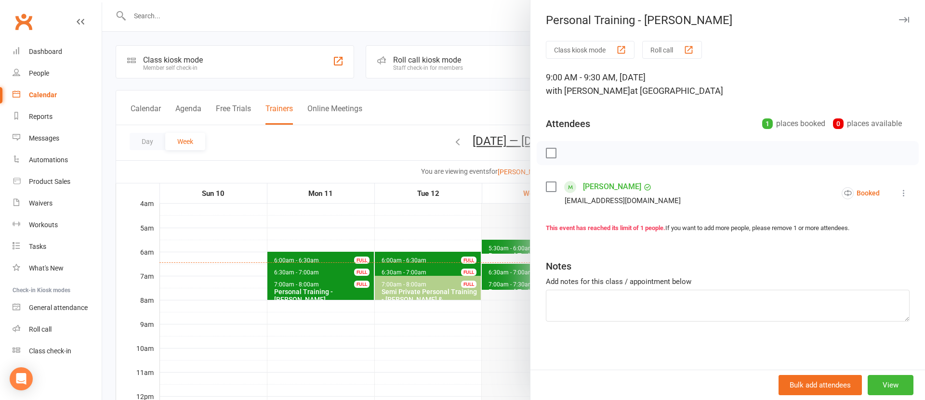
click at [433, 335] on div at bounding box center [513, 200] width 822 height 400
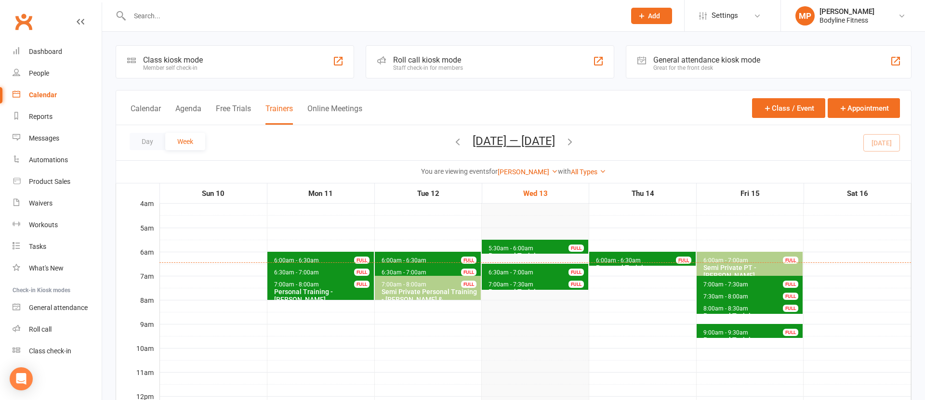
click at [730, 309] on span "8:00am - 8:30am" at bounding box center [726, 308] width 46 height 7
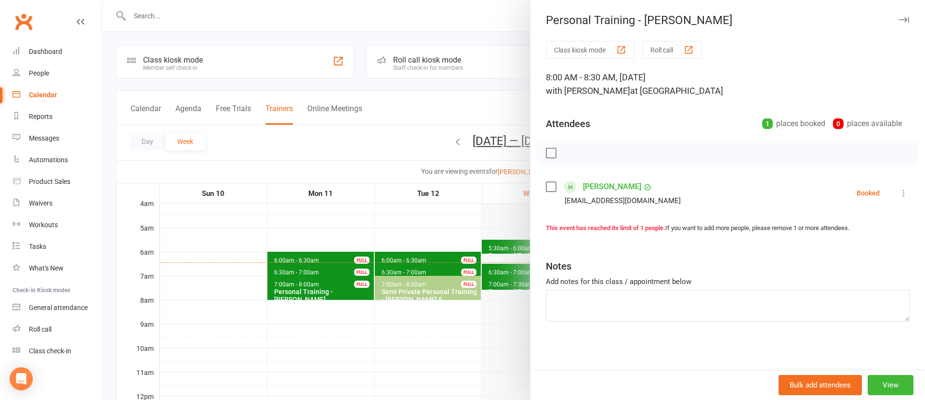
click at [468, 327] on div at bounding box center [513, 200] width 822 height 400
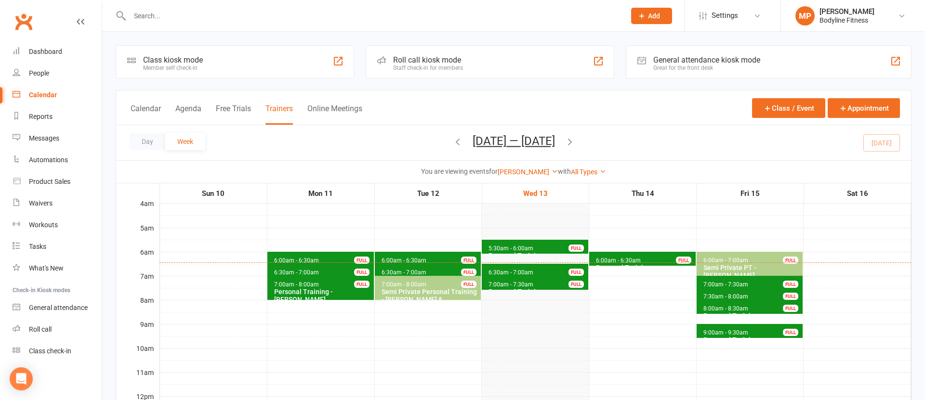
click at [716, 294] on span "7:30am - 8:00am" at bounding box center [726, 296] width 46 height 7
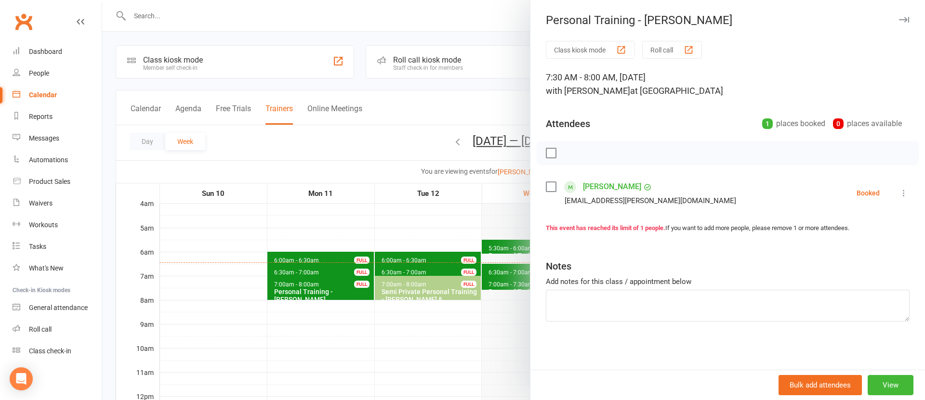
click at [493, 320] on div at bounding box center [513, 200] width 822 height 400
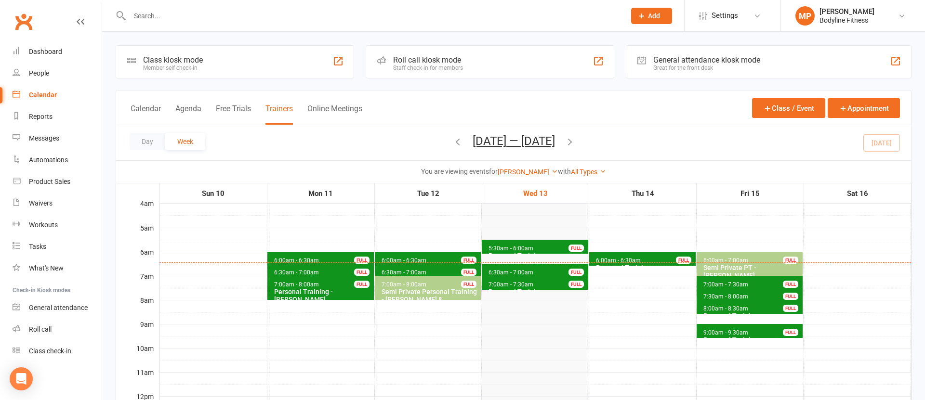
click at [705, 282] on span "7:00am - 7:30am" at bounding box center [726, 284] width 46 height 7
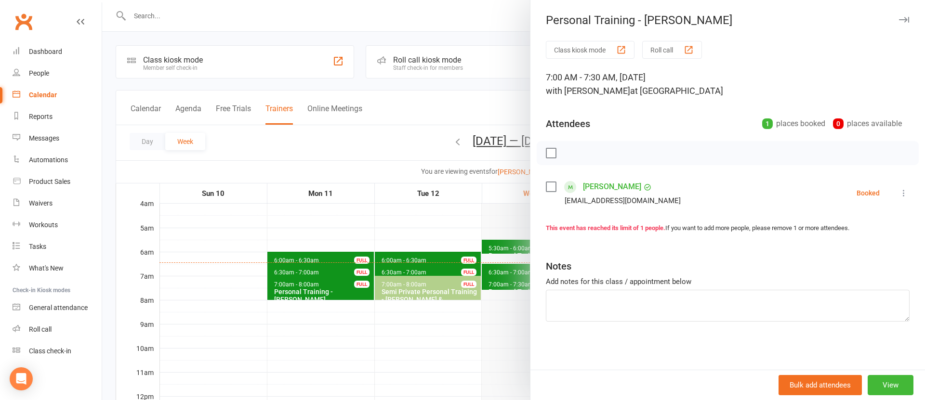
click at [483, 313] on div at bounding box center [513, 200] width 822 height 400
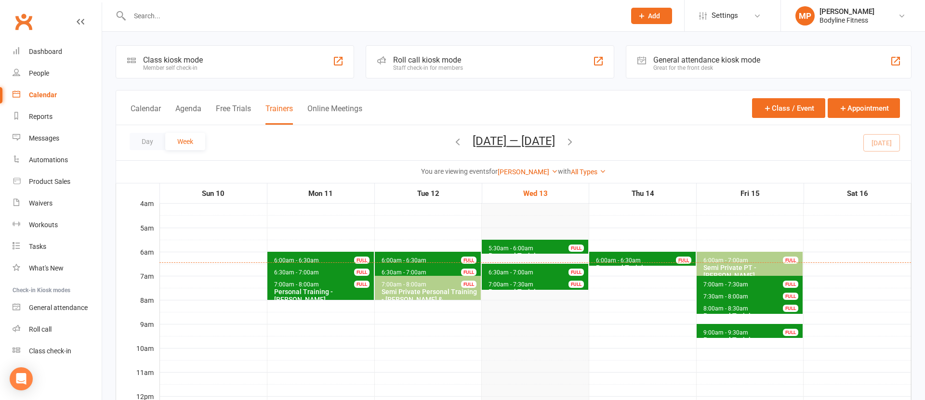
click at [729, 312] on div "Personal Training - [PERSON_NAME]" at bounding box center [752, 319] width 98 height 15
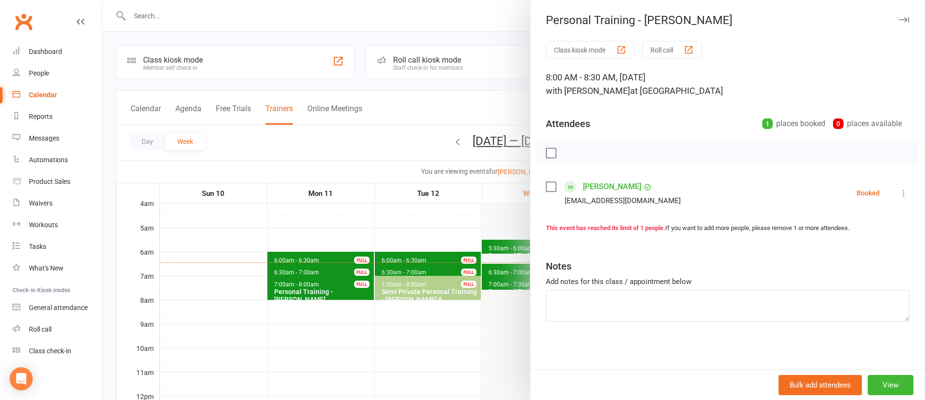
click at [478, 326] on div at bounding box center [513, 200] width 822 height 400
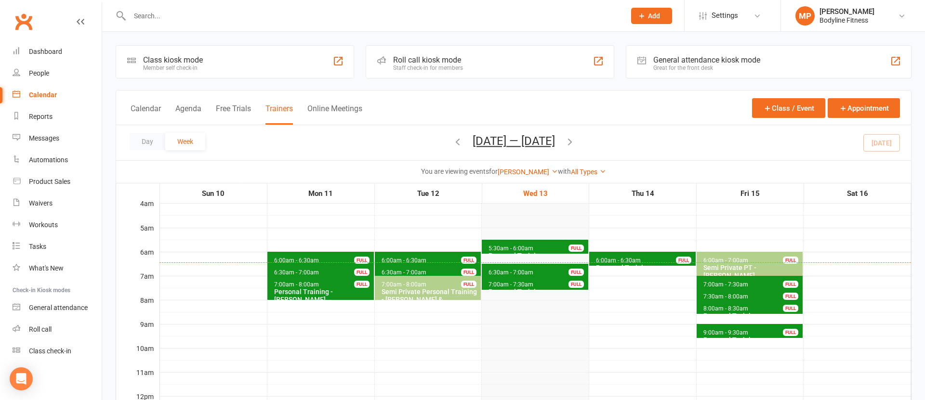
click at [733, 330] on span "9:00am - 9:30am" at bounding box center [726, 332] width 46 height 7
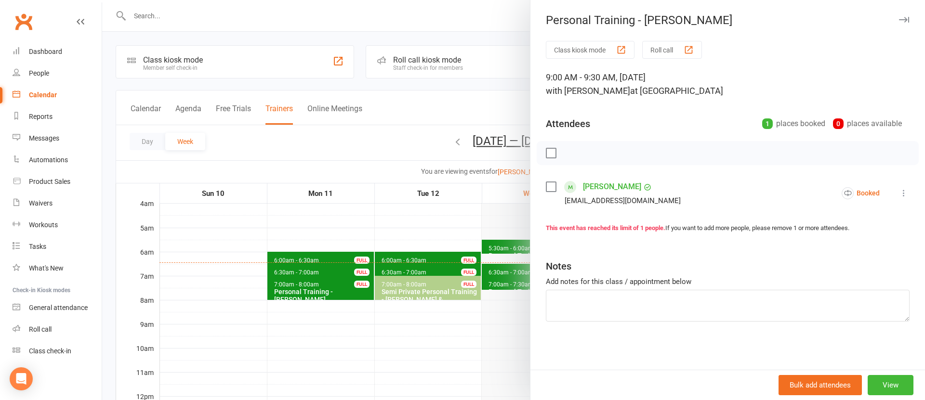
click at [499, 326] on div at bounding box center [513, 200] width 822 height 400
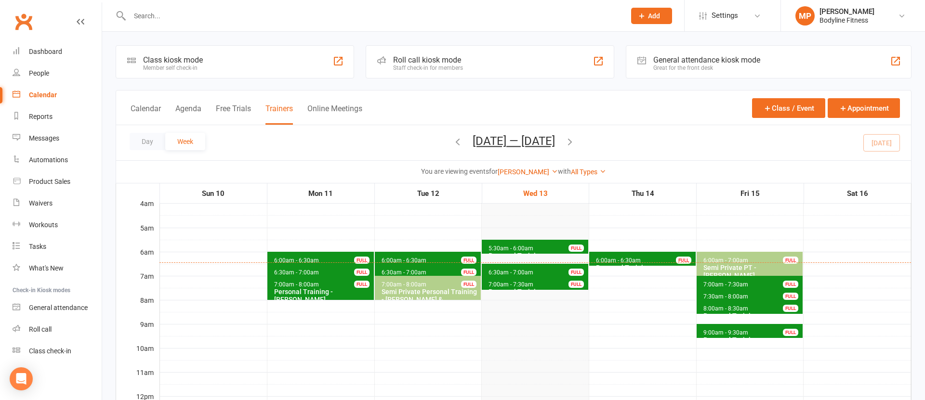
scroll to position [0, 0]
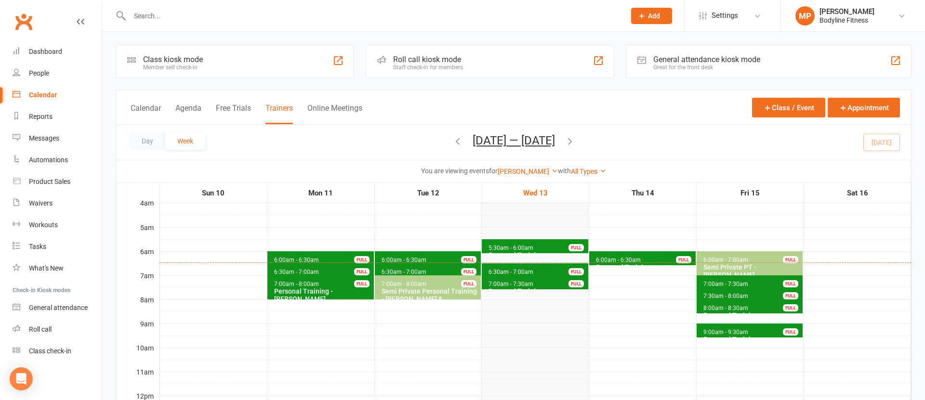
click at [575, 144] on icon "button" at bounding box center [569, 141] width 11 height 11
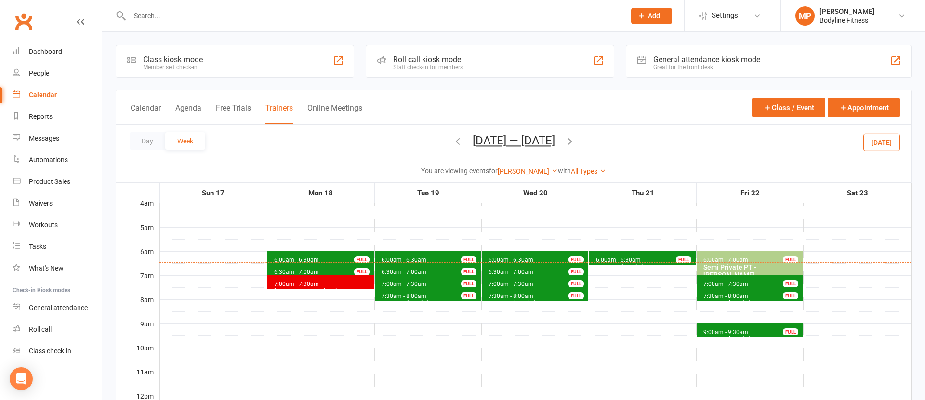
click at [299, 252] on span "6:00am - 6:30am Personal Training - [PERSON_NAME] FULL" at bounding box center [320, 258] width 106 height 14
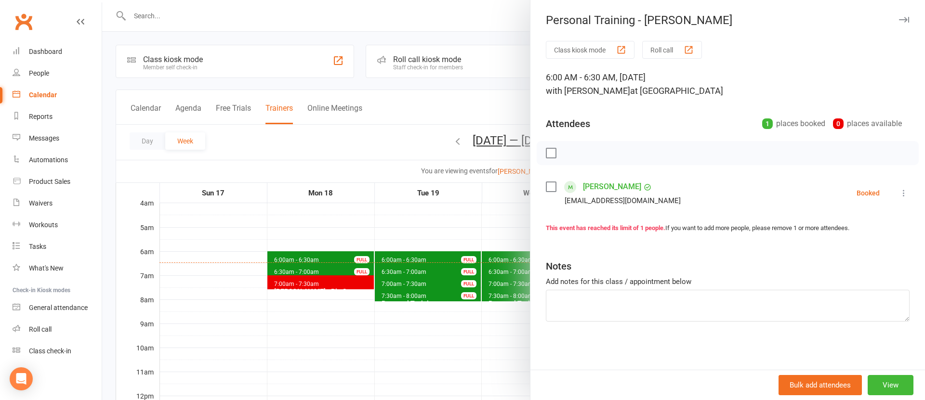
click at [299, 243] on div at bounding box center [513, 200] width 822 height 400
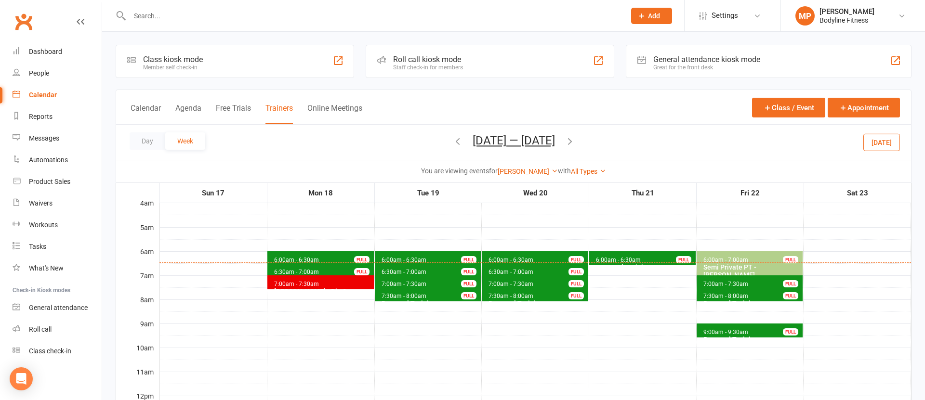
click at [300, 272] on span "6:30am - 7:00am" at bounding box center [297, 272] width 46 height 7
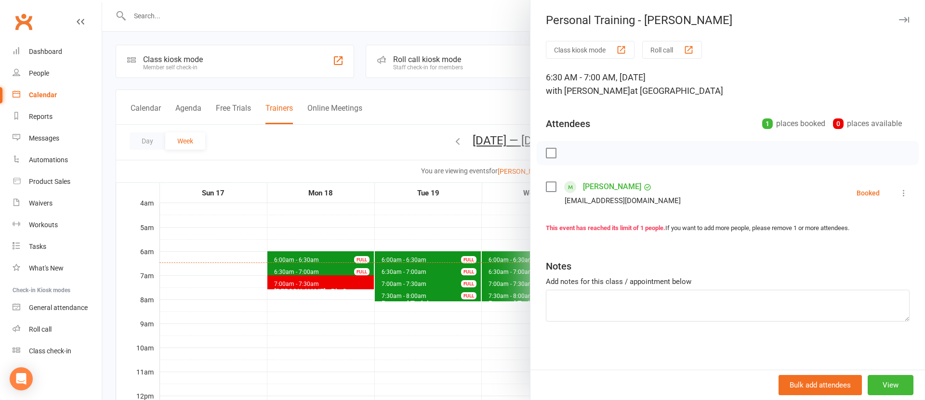
click at [302, 251] on div at bounding box center [513, 200] width 822 height 400
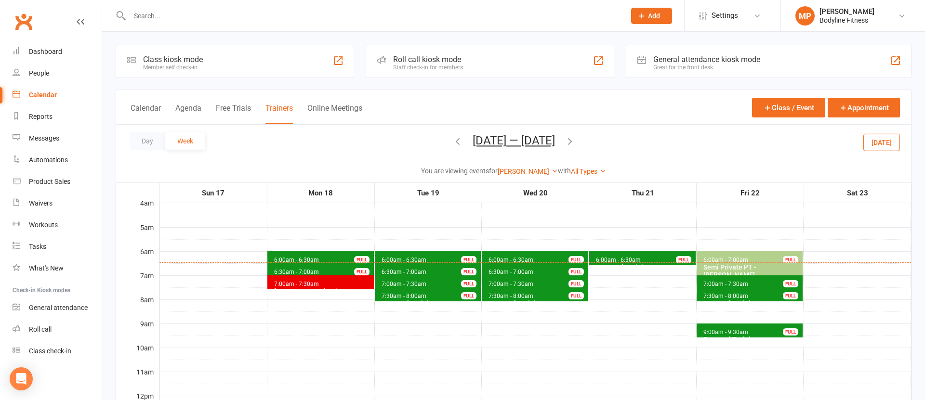
click at [405, 256] on span "6:00am - 6:30am Personal Training - [PERSON_NAME] FULL" at bounding box center [428, 258] width 106 height 14
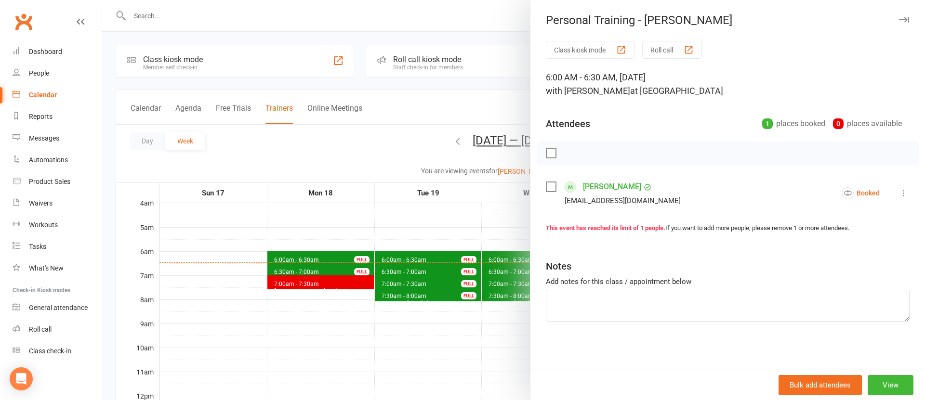
click at [365, 245] on div at bounding box center [513, 200] width 822 height 400
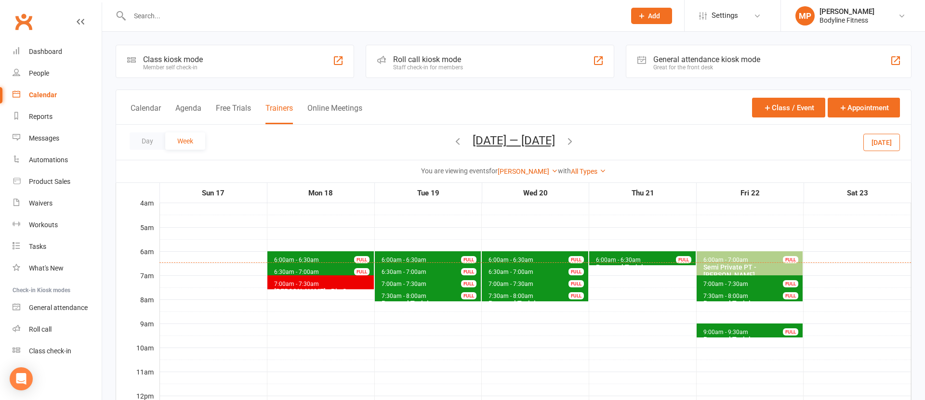
click at [392, 272] on span "6:30am - 7:00am" at bounding box center [404, 272] width 46 height 7
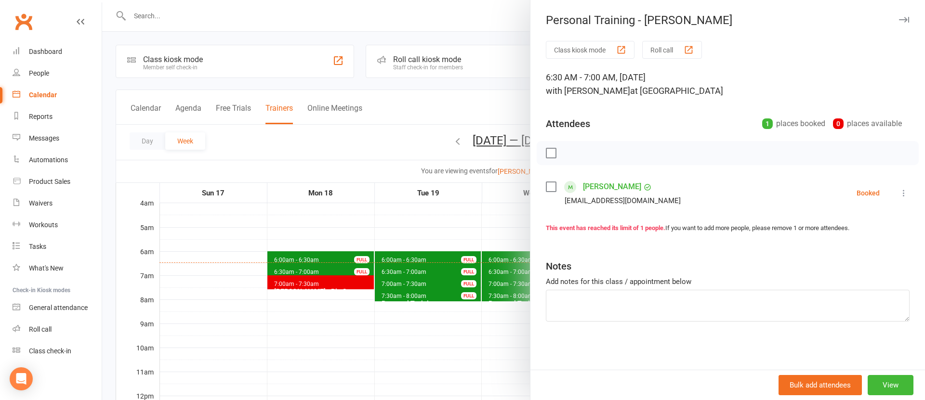
drag, startPoint x: 365, startPoint y: 245, endPoint x: 375, endPoint y: 250, distance: 10.6
click at [365, 245] on div at bounding box center [513, 200] width 822 height 400
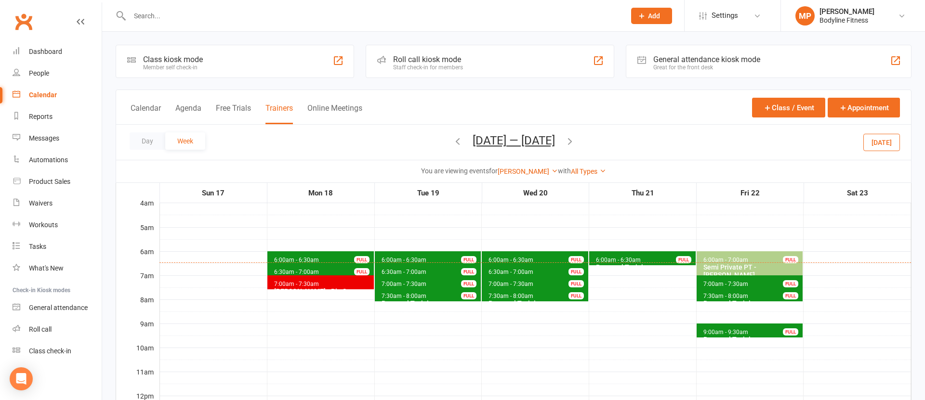
click at [394, 281] on span "7:00am - 7:30am" at bounding box center [404, 284] width 46 height 7
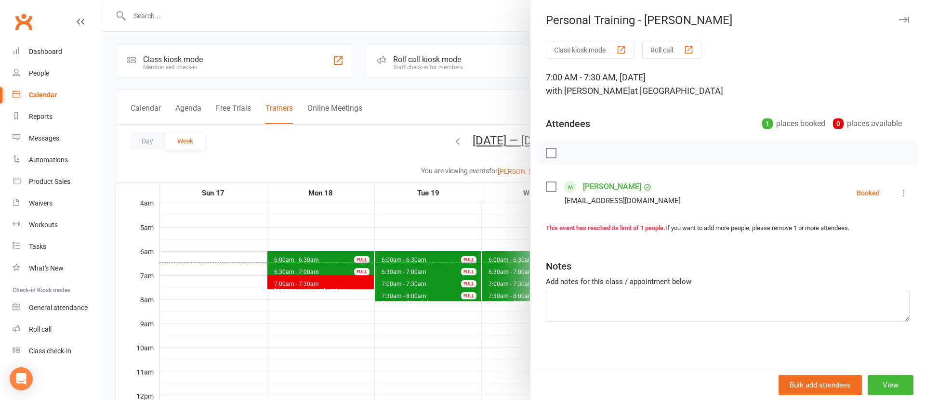
click at [359, 241] on div at bounding box center [513, 200] width 822 height 400
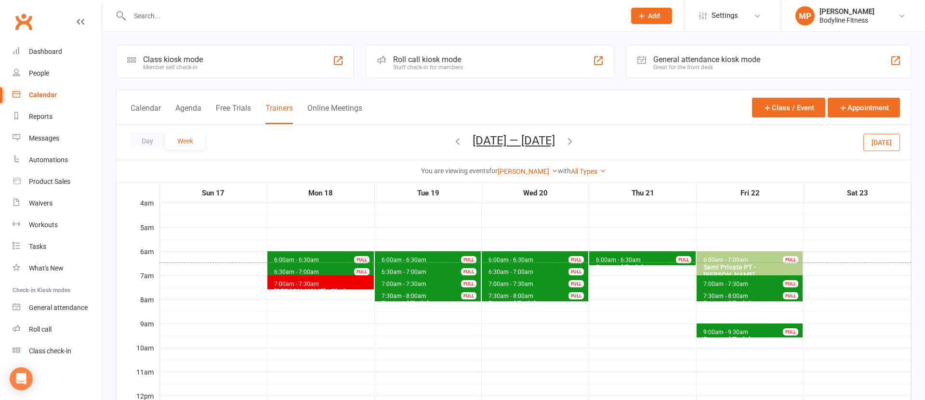
click at [387, 297] on span "7:30am - 8:00am" at bounding box center [404, 296] width 46 height 7
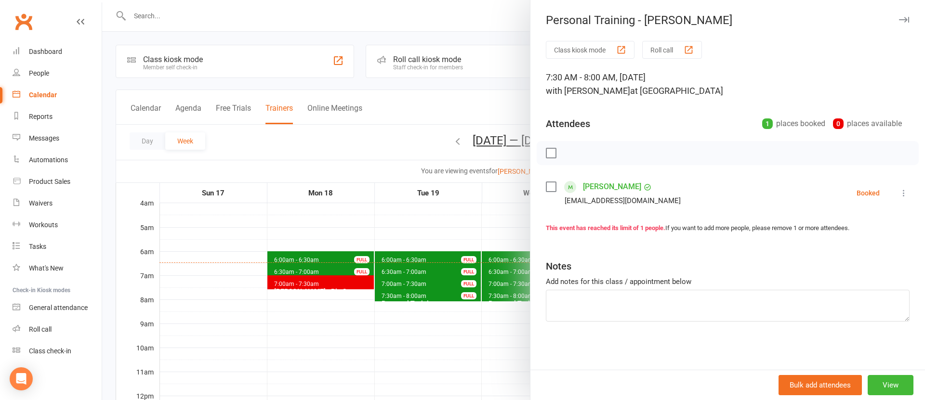
click at [350, 245] on div at bounding box center [513, 200] width 822 height 400
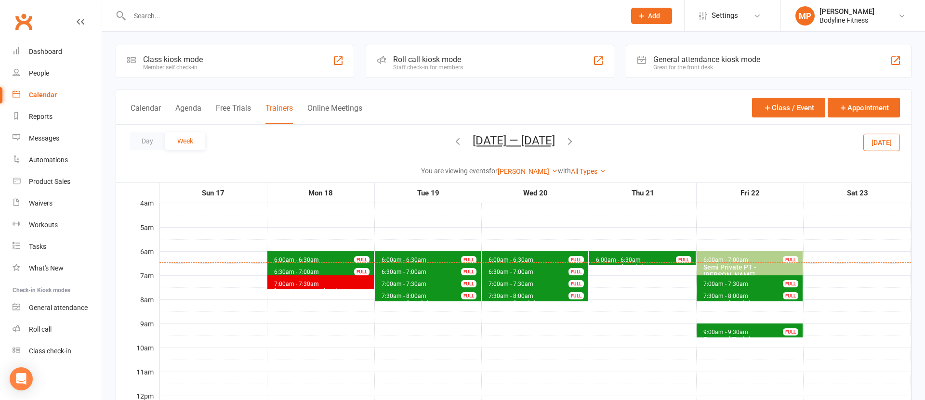
click at [514, 257] on span "6:00am - 6:30am" at bounding box center [511, 260] width 46 height 7
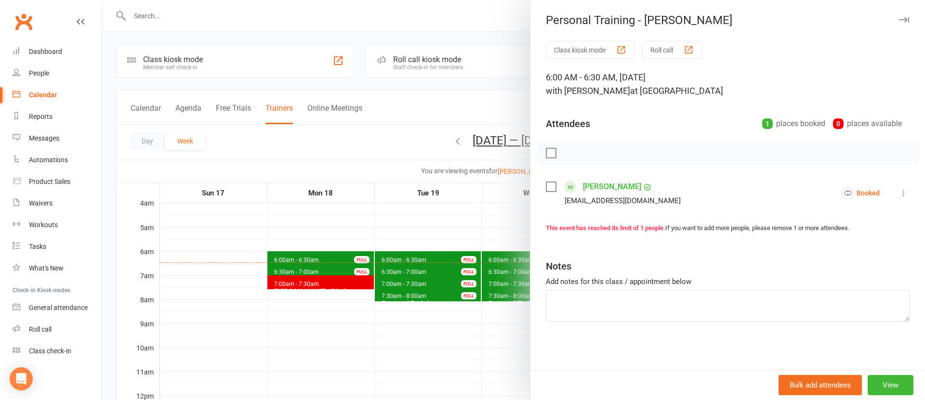
click at [417, 231] on div at bounding box center [513, 200] width 822 height 400
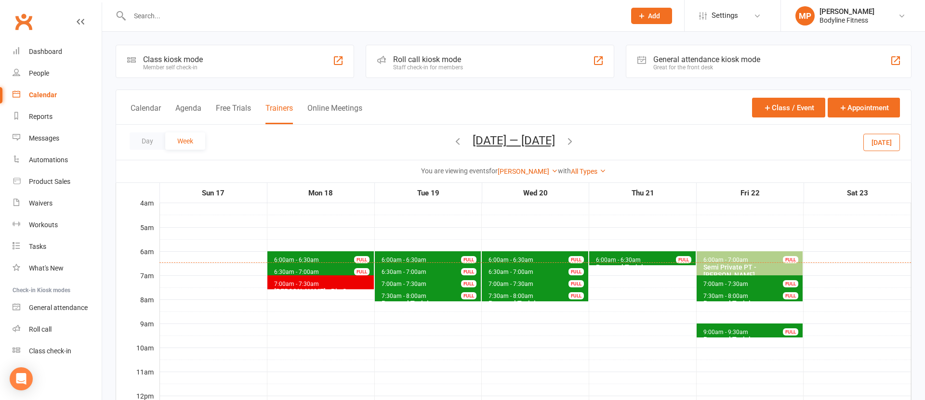
click at [522, 272] on span "6:30am - 7:00am" at bounding box center [511, 272] width 46 height 7
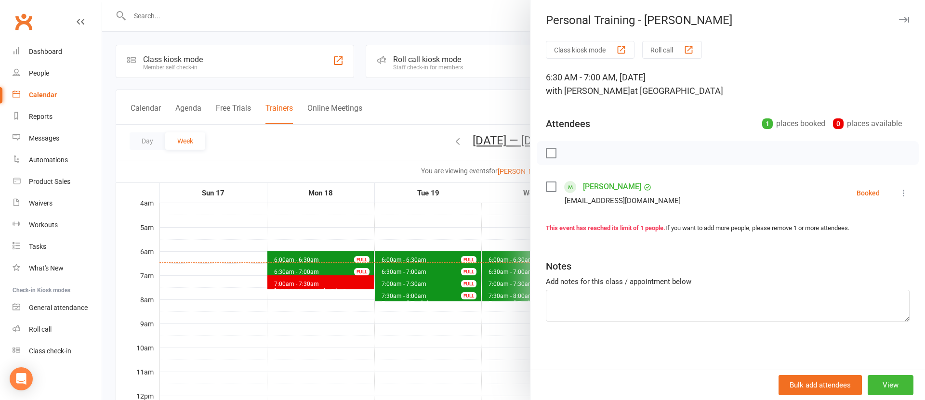
drag, startPoint x: 463, startPoint y: 239, endPoint x: 509, endPoint y: 263, distance: 51.3
click at [464, 239] on div at bounding box center [513, 200] width 822 height 400
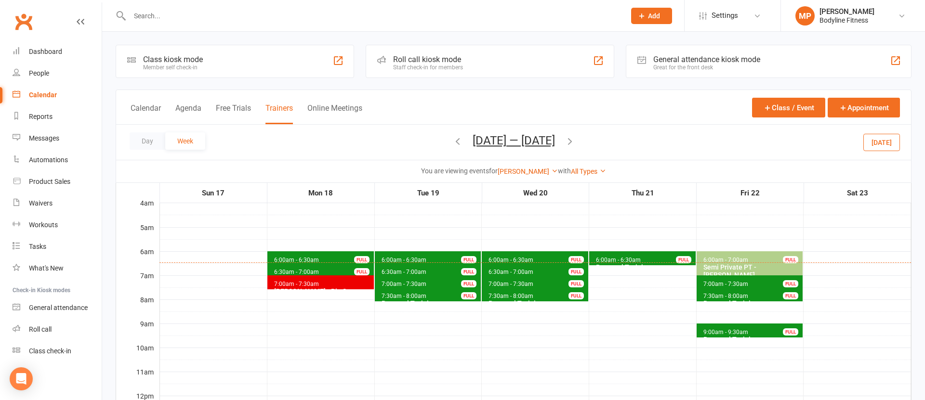
click at [516, 286] on span "7:00am - 7:30am" at bounding box center [511, 284] width 46 height 7
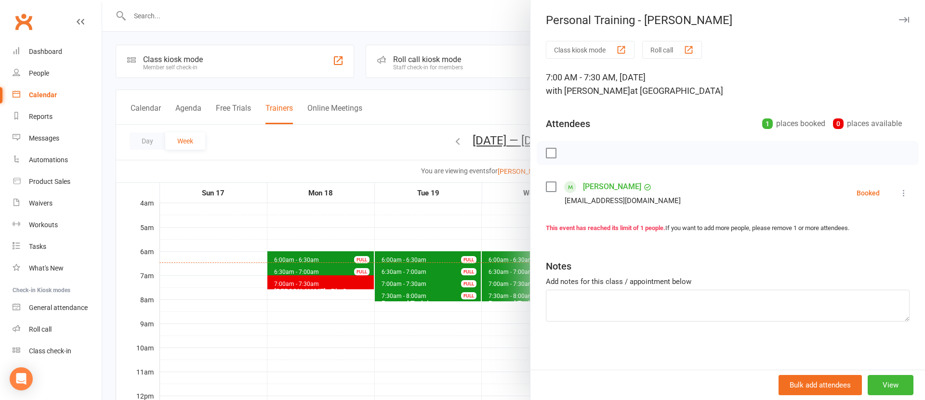
click at [440, 233] on div at bounding box center [513, 200] width 822 height 400
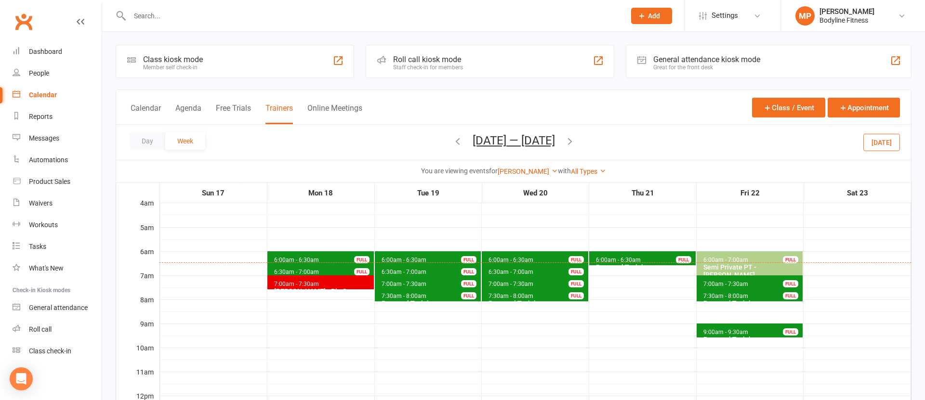
click at [509, 297] on span "7:30am - 8:00am" at bounding box center [511, 296] width 46 height 7
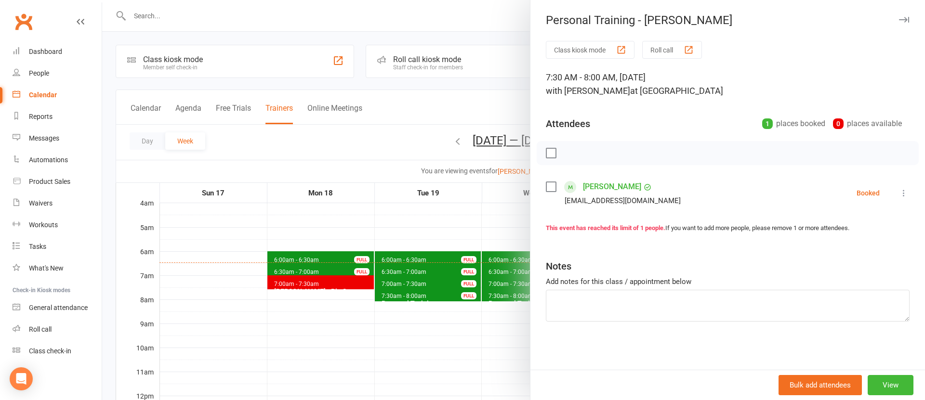
click at [431, 229] on div at bounding box center [513, 200] width 822 height 400
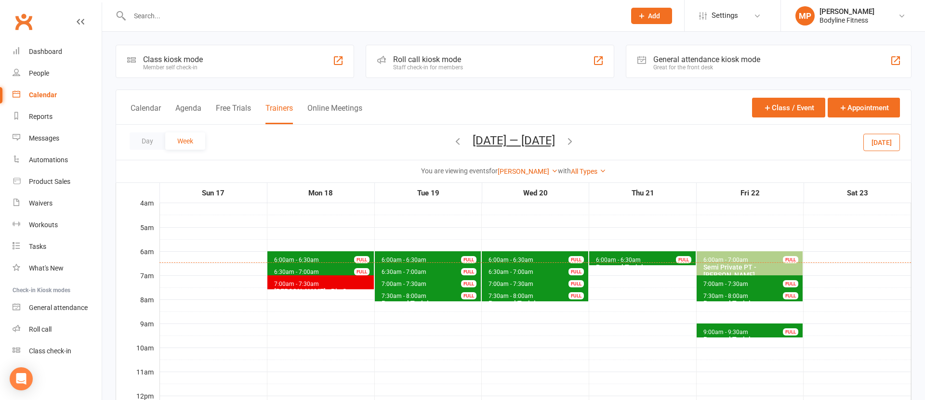
click at [614, 261] on span "6:00am - 6:30am" at bounding box center [618, 260] width 46 height 7
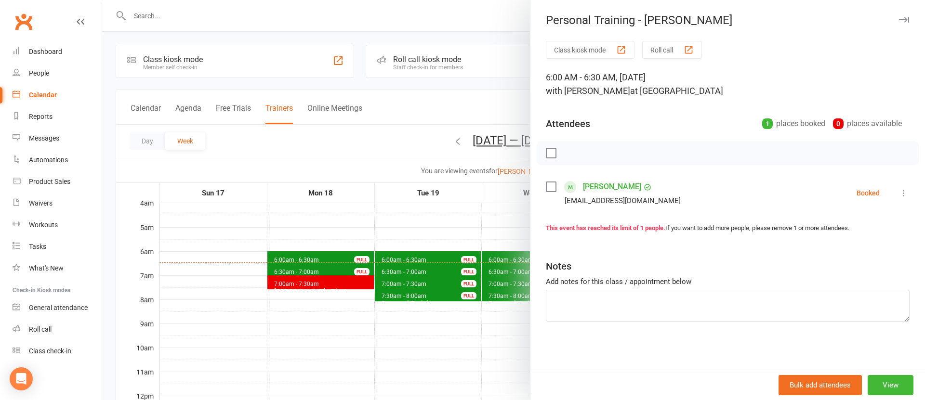
click at [463, 221] on div at bounding box center [513, 200] width 822 height 400
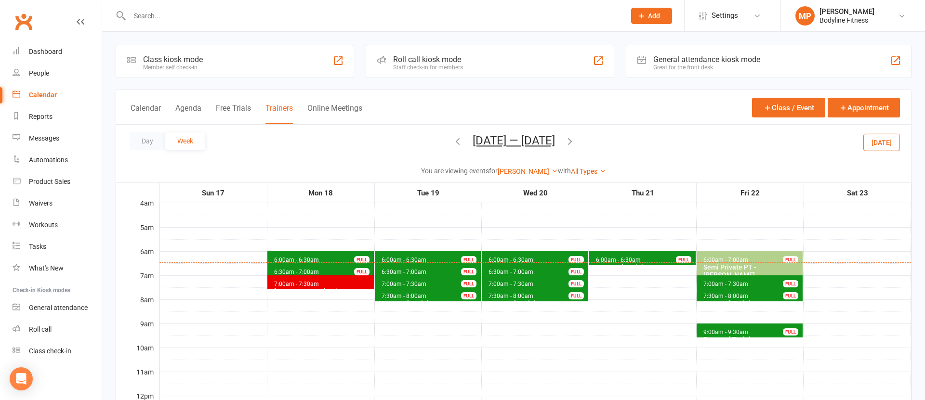
click at [719, 260] on span "6:00am - 7:00am" at bounding box center [726, 260] width 46 height 7
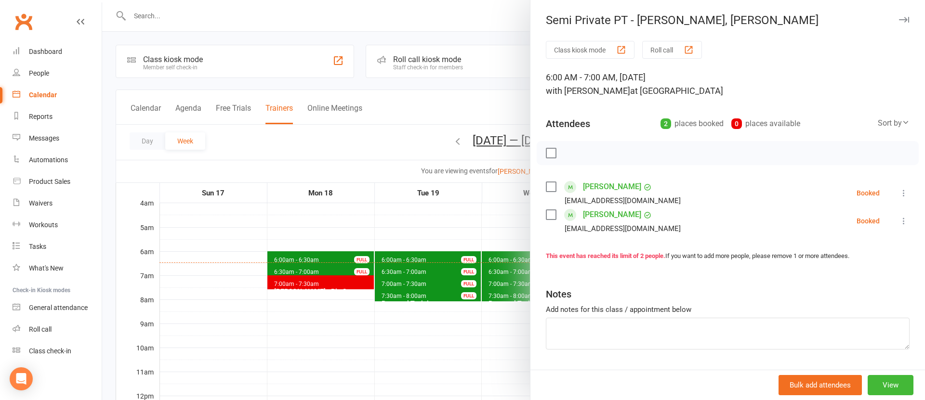
drag, startPoint x: 458, startPoint y: 248, endPoint x: 601, endPoint y: 256, distance: 143.7
click at [459, 248] on div at bounding box center [513, 200] width 822 height 400
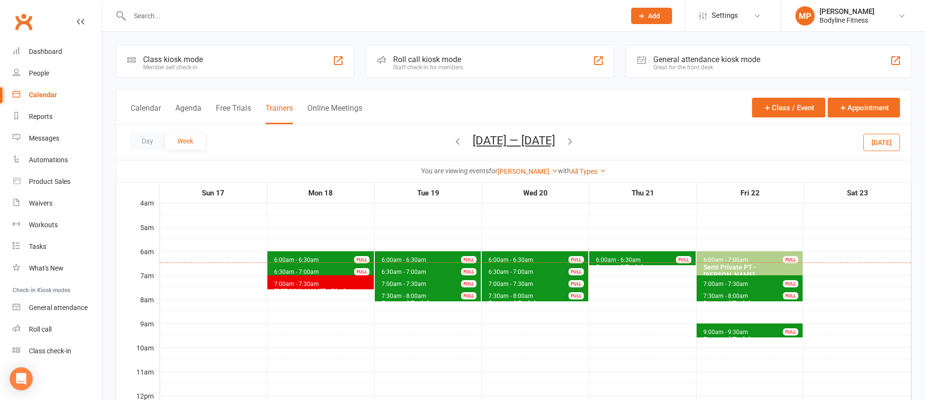
click at [723, 285] on span "7:00am - 7:30am" at bounding box center [726, 284] width 46 height 7
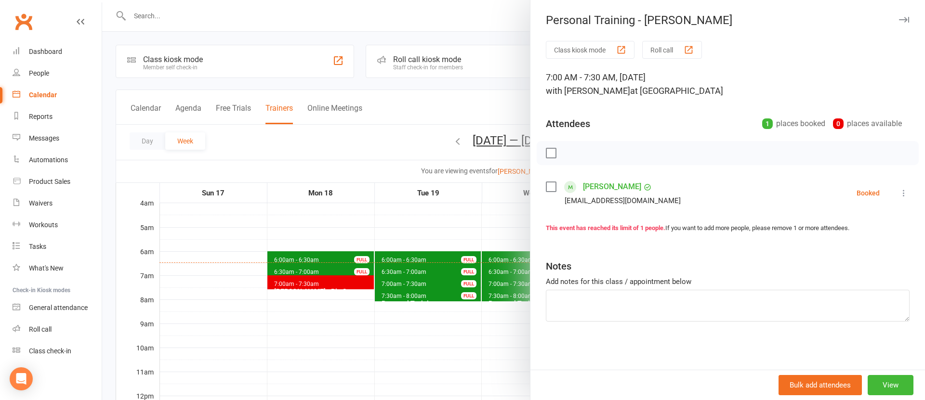
drag, startPoint x: 495, startPoint y: 258, endPoint x: 605, endPoint y: 269, distance: 111.3
click at [495, 258] on div at bounding box center [513, 200] width 822 height 400
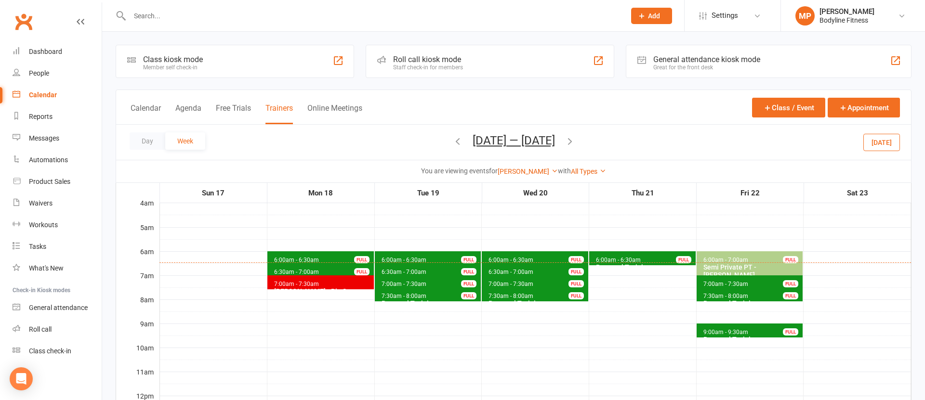
click at [725, 294] on span "7:30am - 8:00am" at bounding box center [726, 296] width 46 height 7
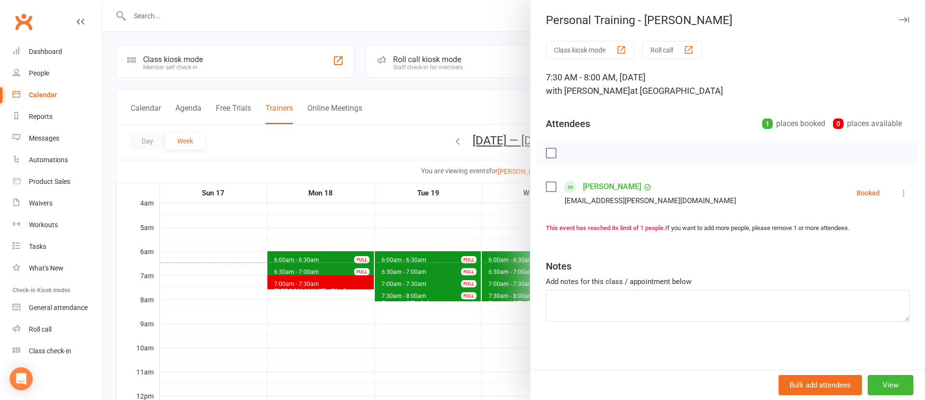
drag, startPoint x: 414, startPoint y: 282, endPoint x: 491, endPoint y: 284, distance: 77.1
click at [414, 282] on div at bounding box center [513, 200] width 822 height 400
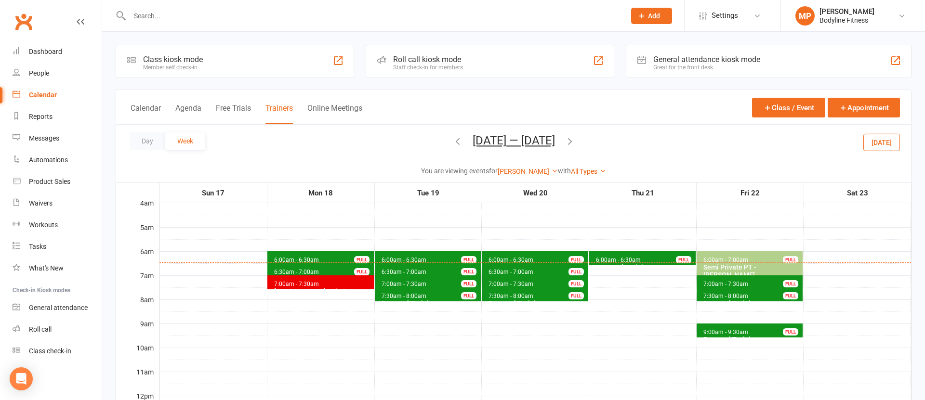
click at [738, 336] on div "Personal Training - [PERSON_NAME]" at bounding box center [752, 343] width 98 height 15
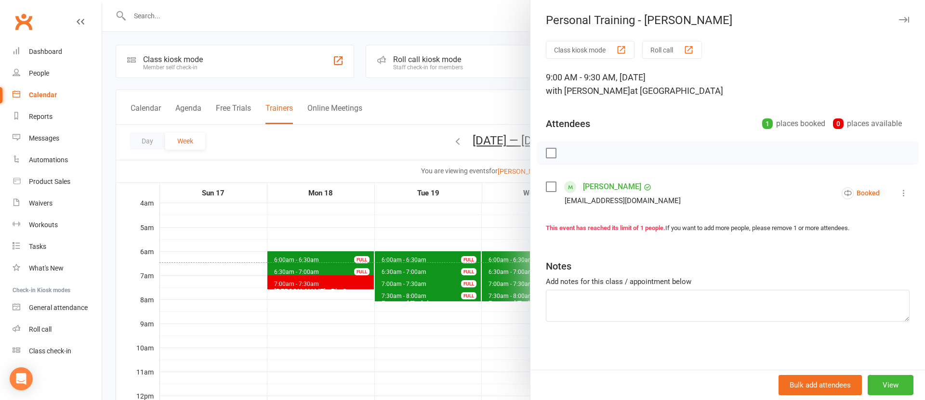
click at [437, 313] on div at bounding box center [513, 200] width 822 height 400
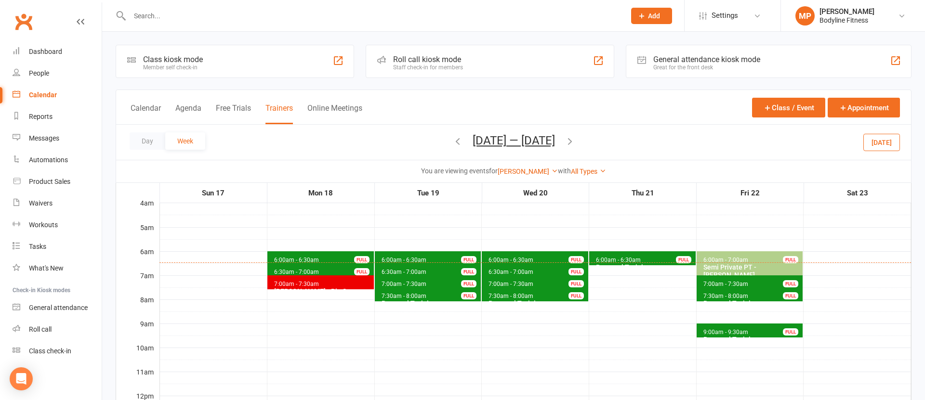
click at [720, 282] on span "7:00am - 7:30am" at bounding box center [726, 284] width 46 height 7
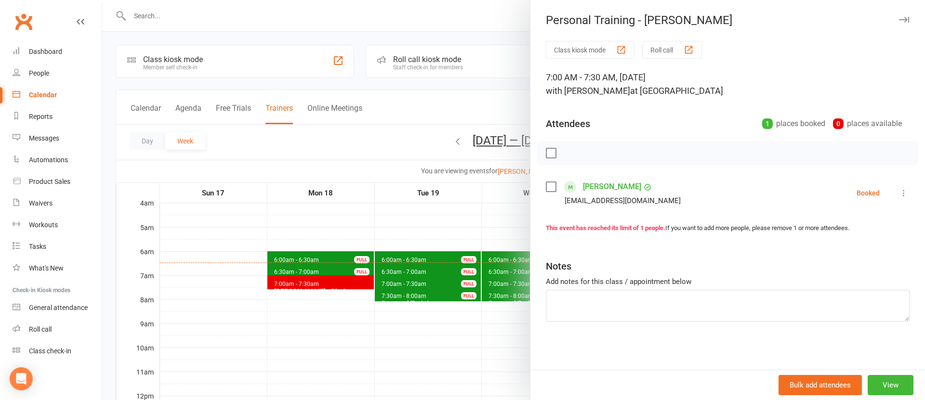
click at [457, 290] on div at bounding box center [513, 200] width 822 height 400
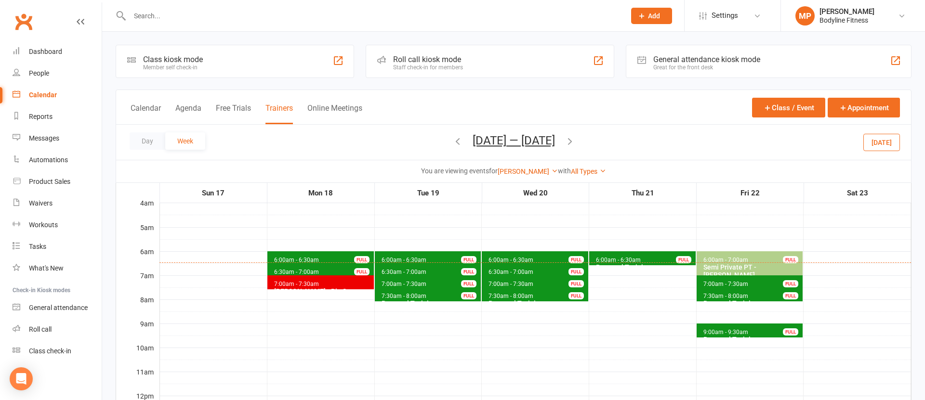
click at [400, 271] on span "6:30am - 7:00am" at bounding box center [404, 272] width 46 height 7
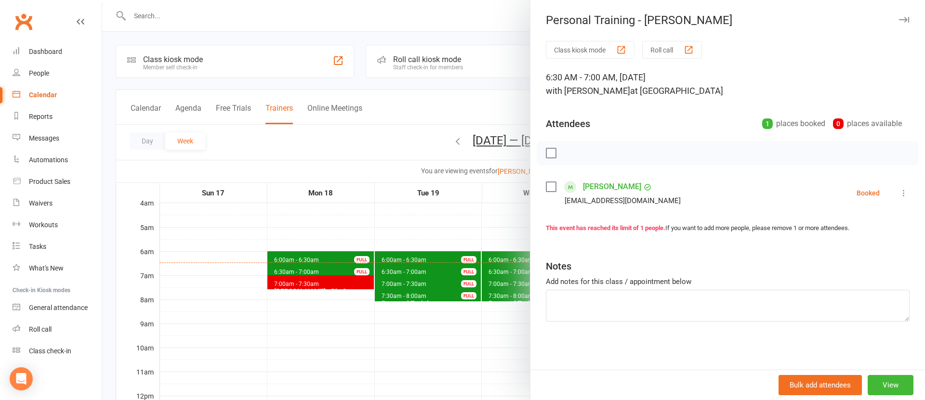
click at [396, 261] on div at bounding box center [513, 200] width 822 height 400
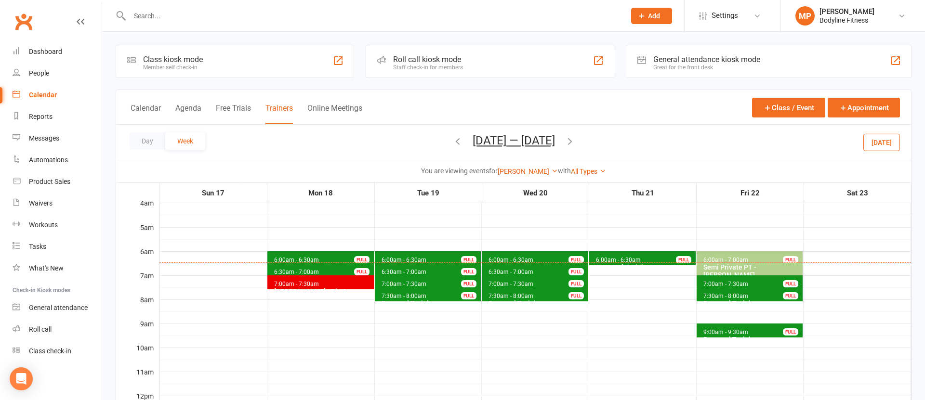
click at [405, 286] on span "7:00am - 7:30am" at bounding box center [404, 284] width 46 height 7
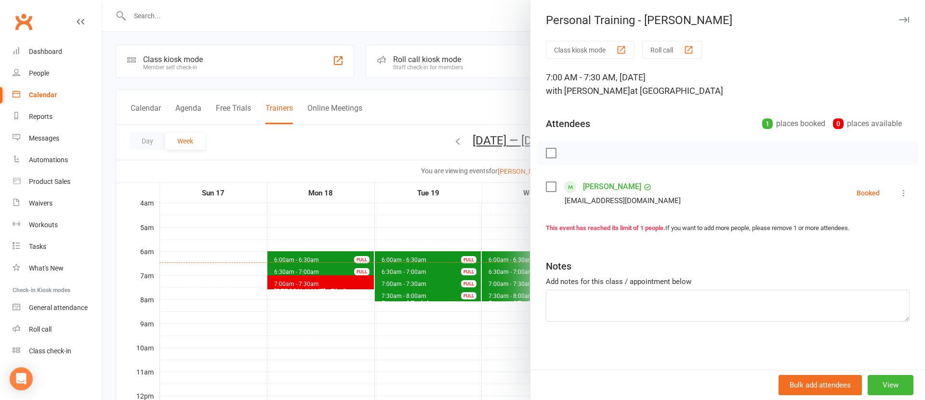
drag, startPoint x: 396, startPoint y: 286, endPoint x: 398, endPoint y: 296, distance: 9.8
click at [396, 286] on div at bounding box center [513, 200] width 822 height 400
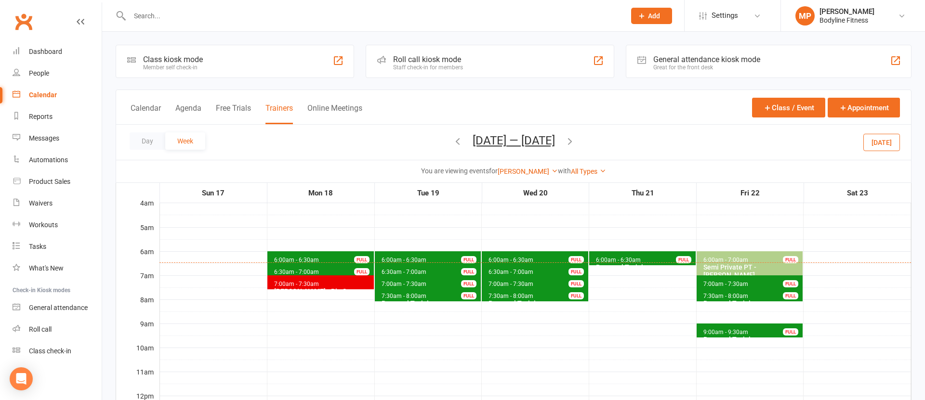
click at [398, 297] on span "7:30am - 8:00am" at bounding box center [404, 296] width 46 height 7
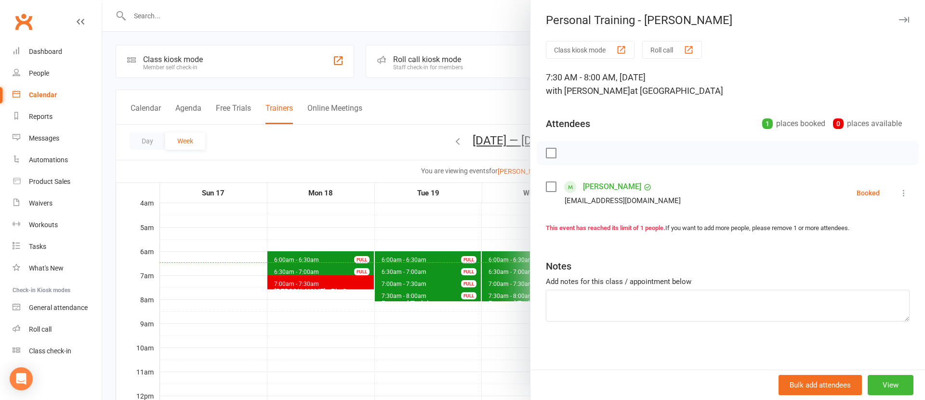
click at [394, 299] on div at bounding box center [513, 200] width 822 height 400
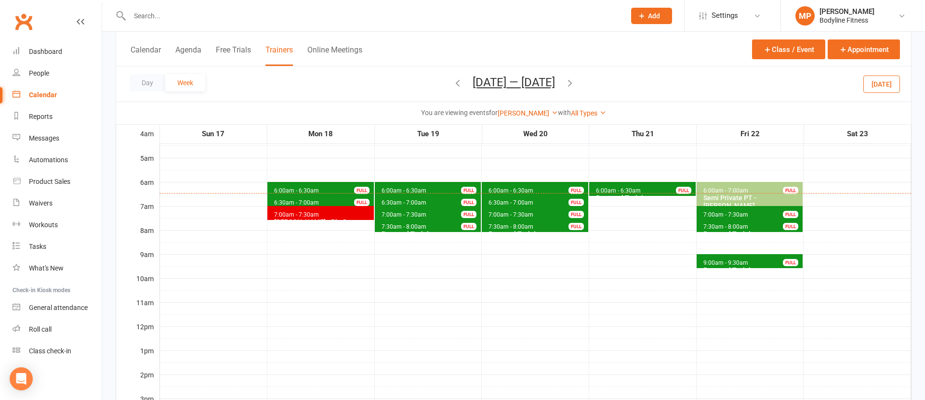
scroll to position [62, 0]
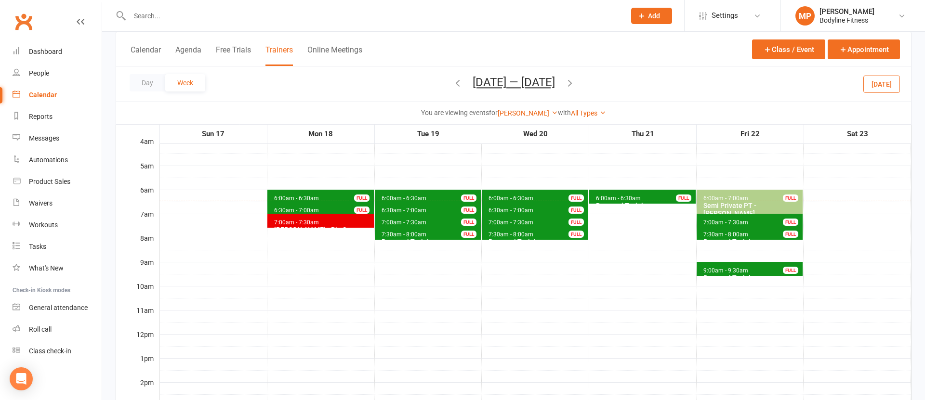
click at [533, 238] on div "Personal Training - [PERSON_NAME]" at bounding box center [537, 245] width 98 height 15
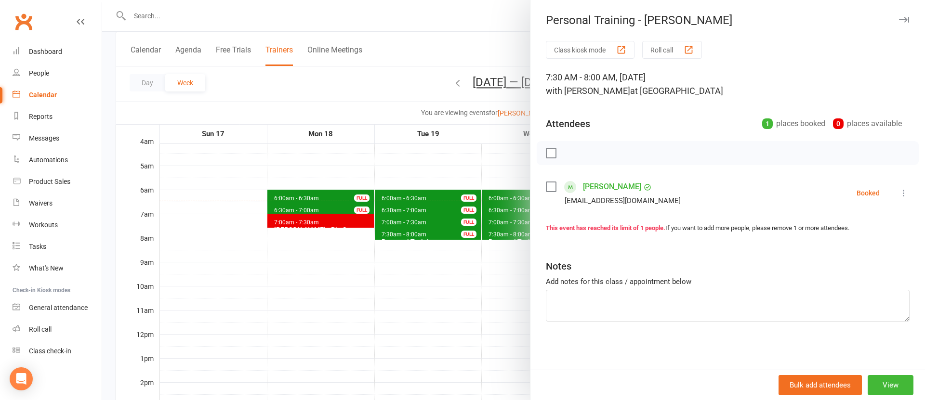
click at [442, 273] on div at bounding box center [513, 200] width 822 height 400
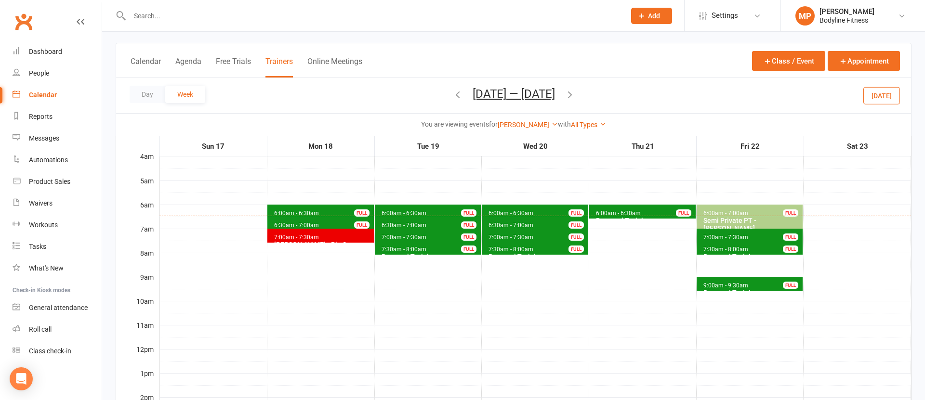
scroll to position [38, 0]
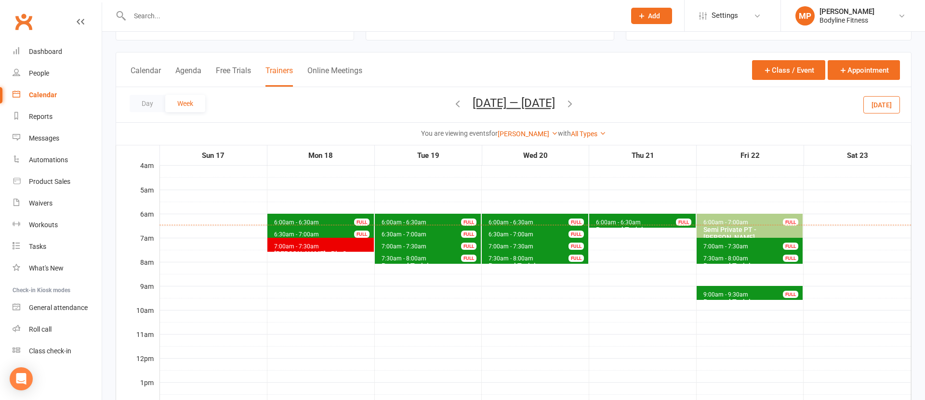
click at [452, 104] on icon "button" at bounding box center [457, 103] width 11 height 11
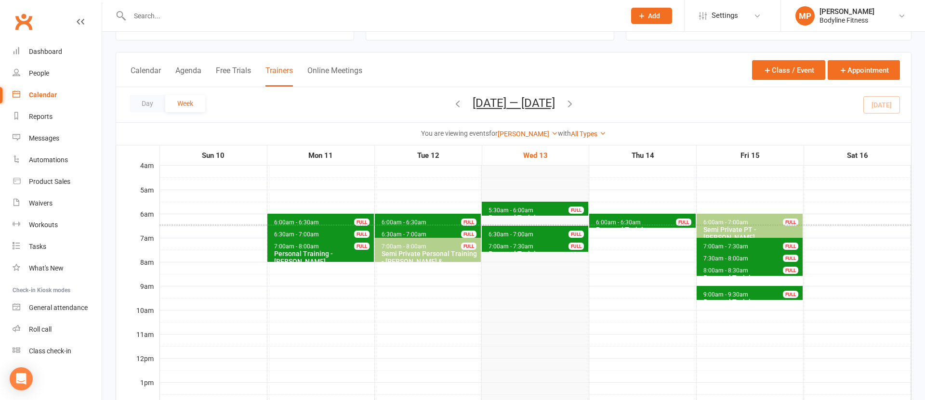
click at [522, 232] on span "6:30am - 7:00am" at bounding box center [511, 234] width 46 height 7
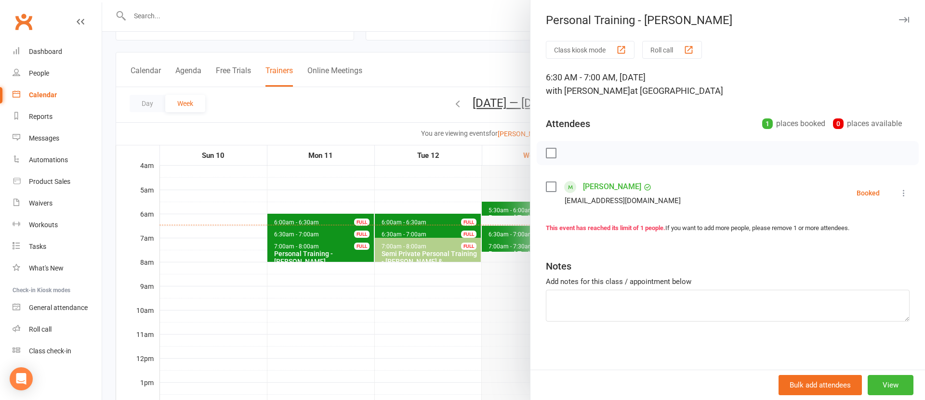
drag, startPoint x: 407, startPoint y: 189, endPoint x: 414, endPoint y: 194, distance: 8.3
click at [407, 189] on div at bounding box center [513, 200] width 822 height 400
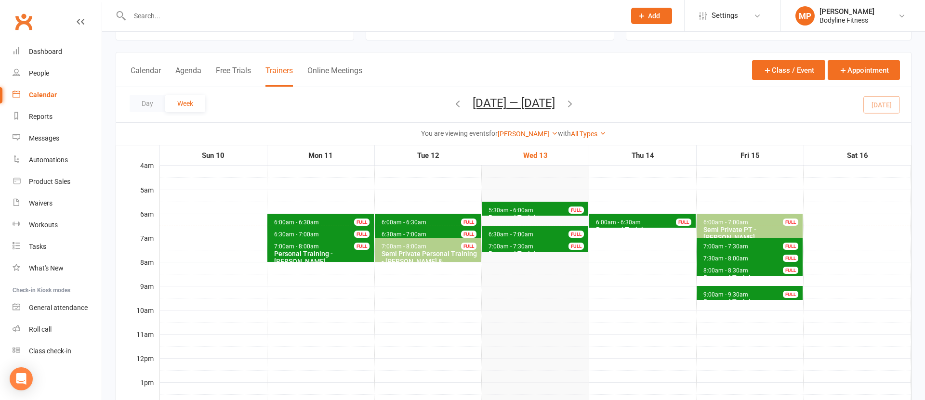
click at [498, 248] on span "7:00am - 7:30am" at bounding box center [511, 246] width 46 height 7
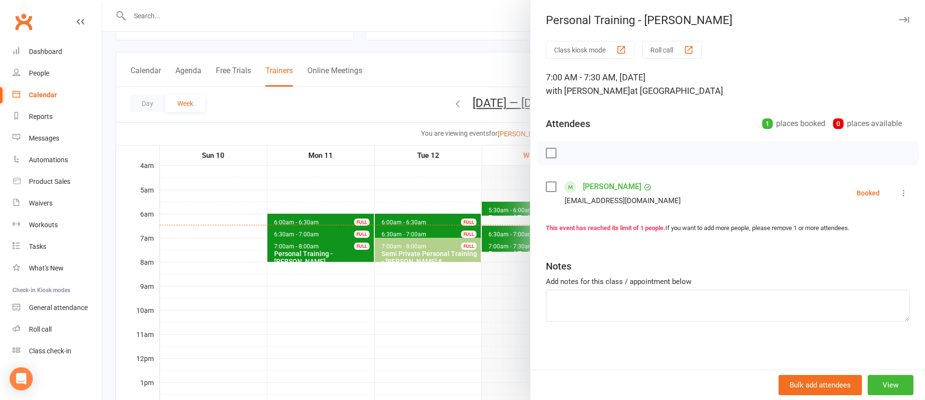
click at [400, 200] on div at bounding box center [513, 200] width 822 height 400
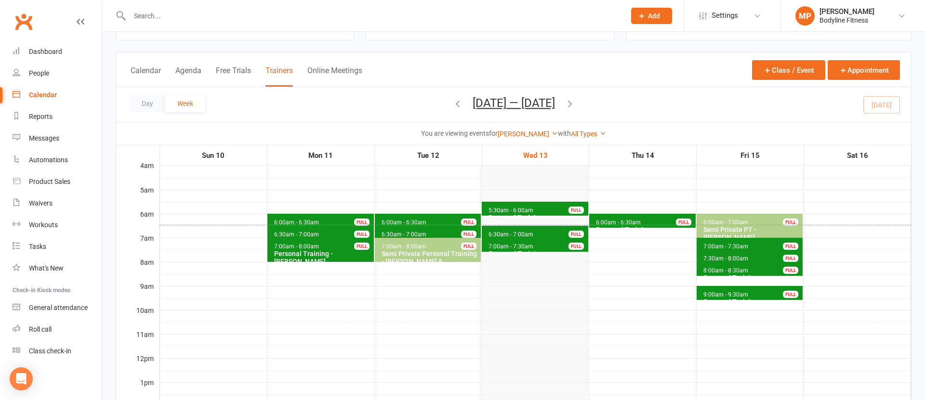
click at [605, 220] on span "6:00am - 6:30am" at bounding box center [618, 222] width 46 height 7
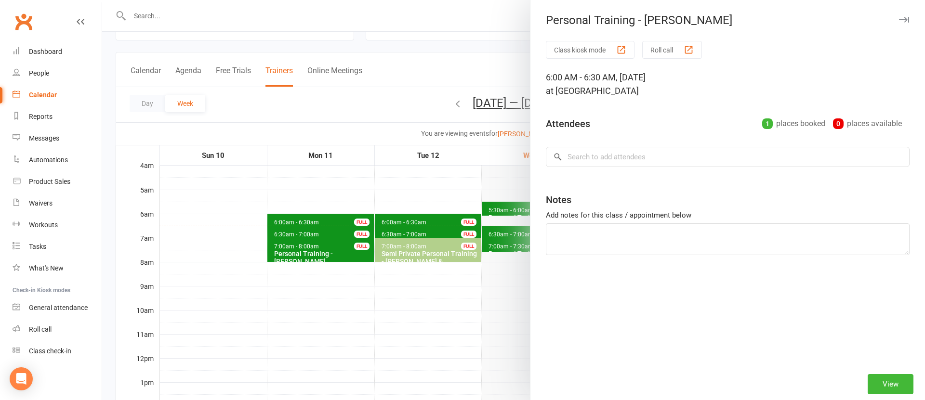
click at [439, 196] on div at bounding box center [513, 200] width 822 height 400
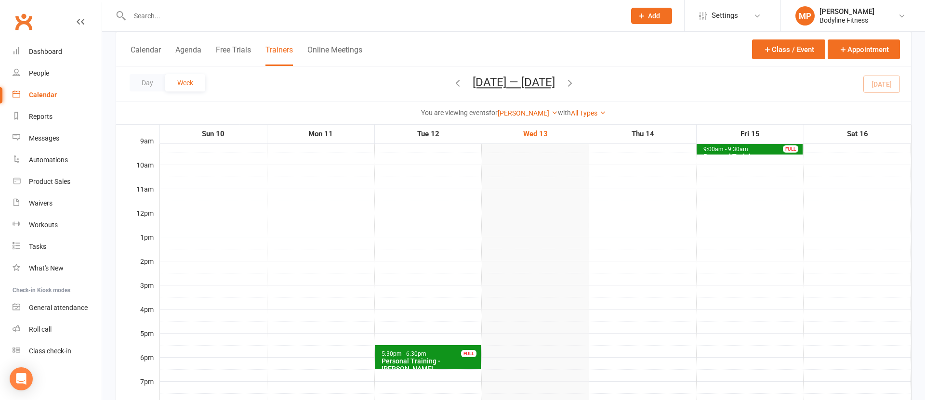
scroll to position [184, 0]
click at [454, 362] on div "Personal Training - [PERSON_NAME], [PERSON_NAME]" at bounding box center [430, 367] width 98 height 23
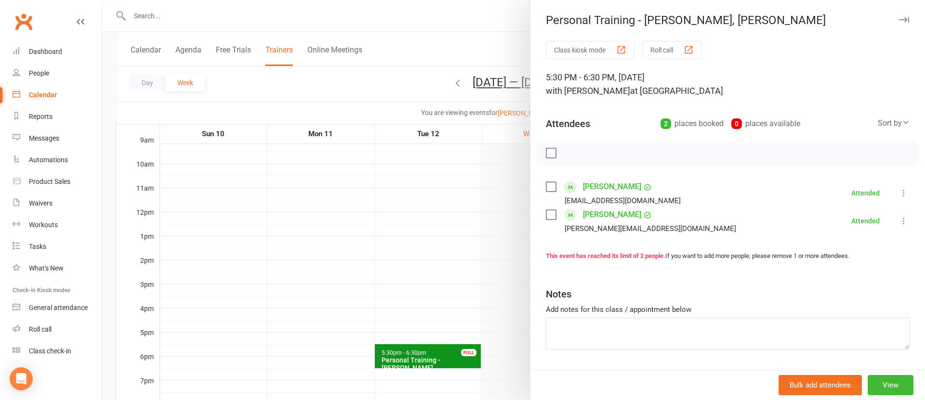
click at [377, 248] on div at bounding box center [513, 200] width 822 height 400
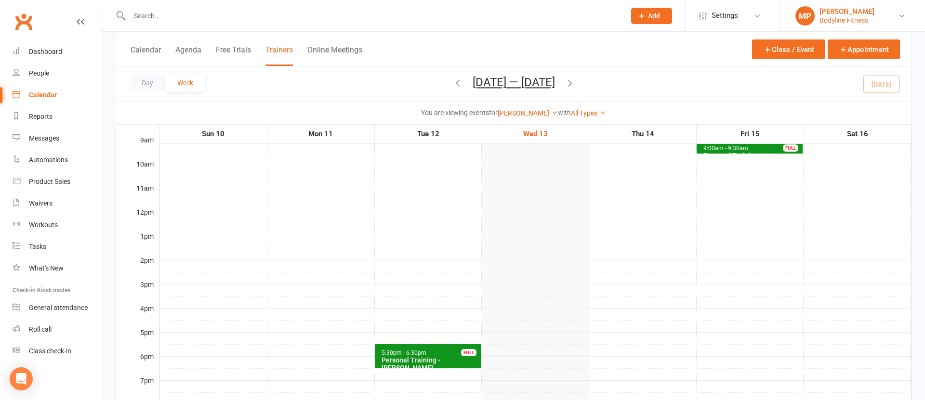
click at [850, 21] on div "Bodyline Fitness" at bounding box center [846, 20] width 55 height 9
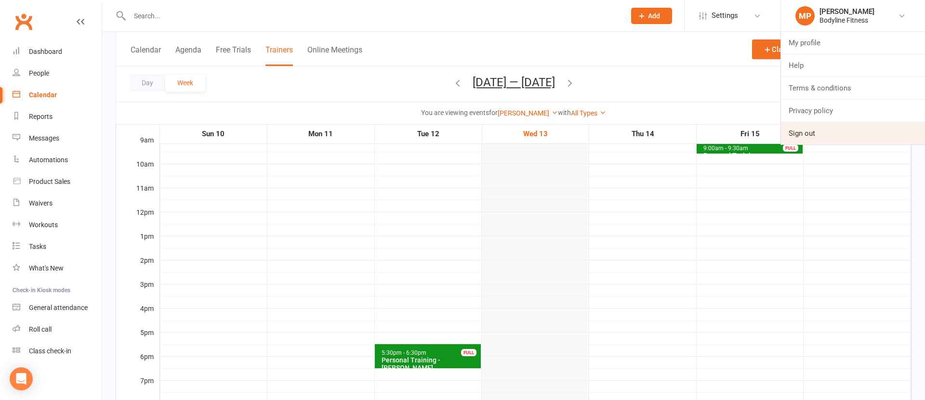
drag, startPoint x: 821, startPoint y: 131, endPoint x: 810, endPoint y: 130, distance: 10.6
click at [820, 131] on link "Sign out" at bounding box center [853, 133] width 144 height 22
